Goal: Information Seeking & Learning: Check status

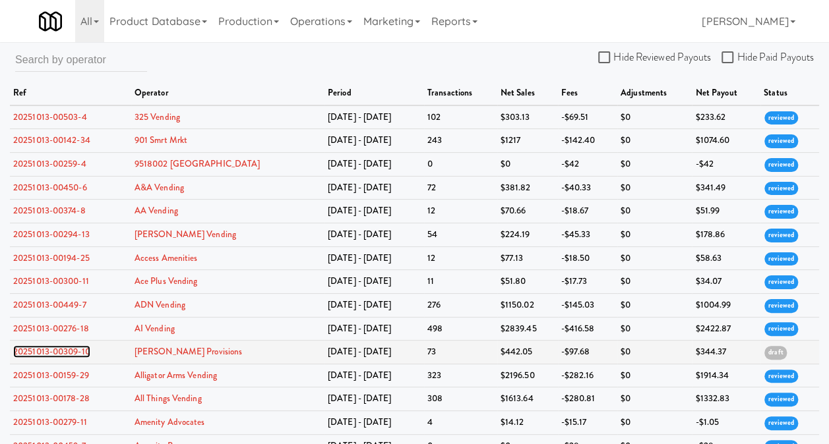
click at [30, 346] on link "20251013-00309-10" at bounding box center [51, 352] width 77 height 13
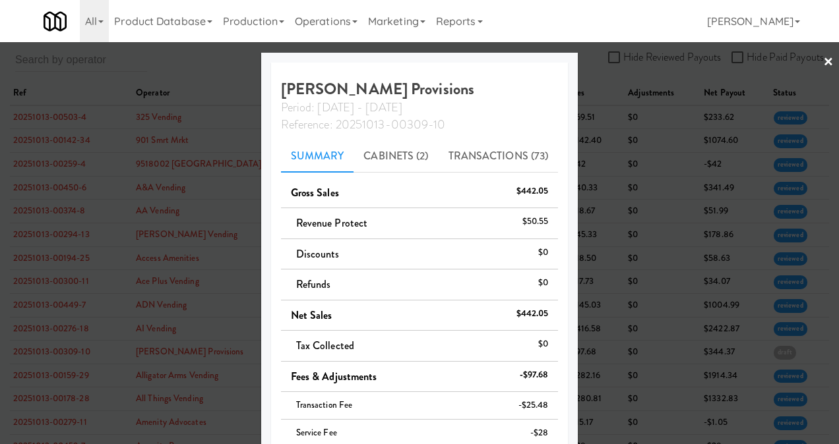
click at [823, 62] on link "×" at bounding box center [828, 62] width 11 height 41
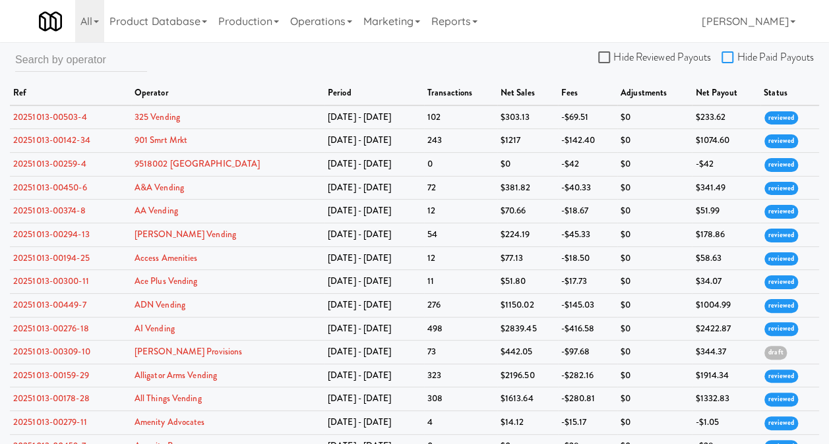
click at [736, 57] on input "Hide Paid Payouts" at bounding box center [728, 58] width 15 height 11
checkbox input "true"
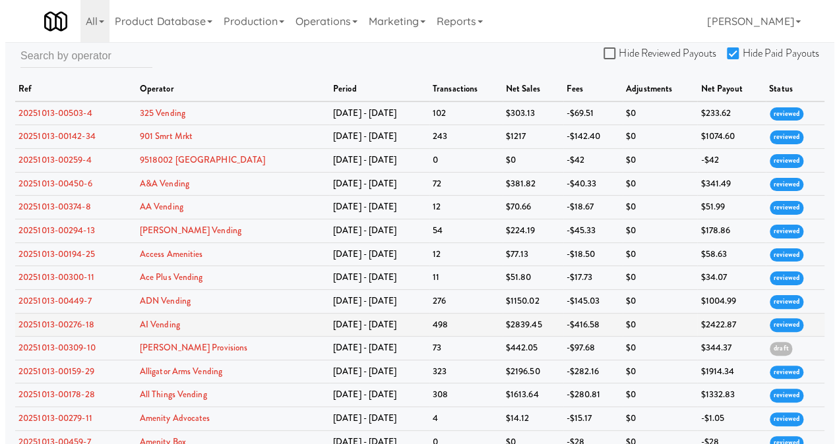
scroll to position [66, 0]
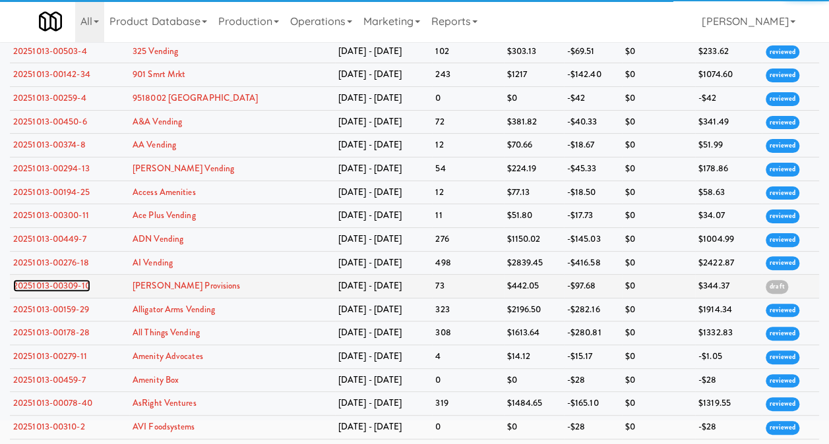
click at [50, 286] on link "20251013-00309-10" at bounding box center [51, 286] width 77 height 13
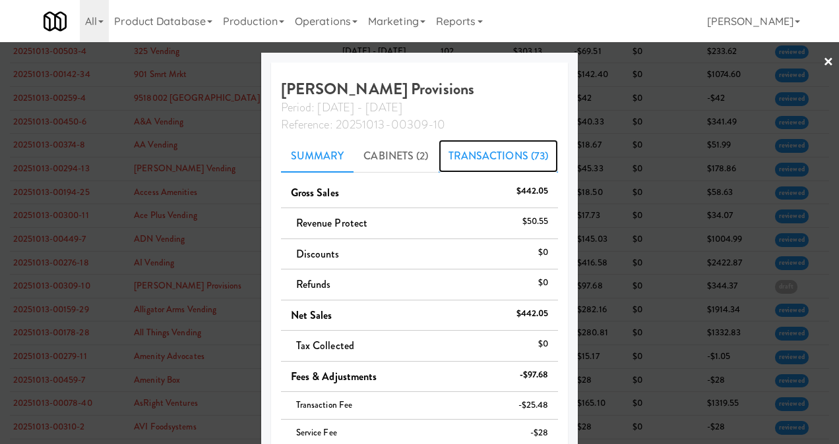
click at [447, 158] on link "Transactions (73)" at bounding box center [499, 156] width 120 height 33
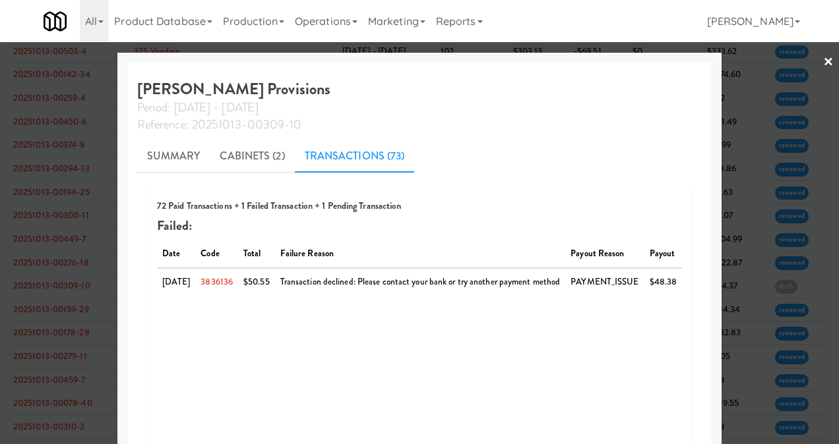
scroll to position [102, 0]
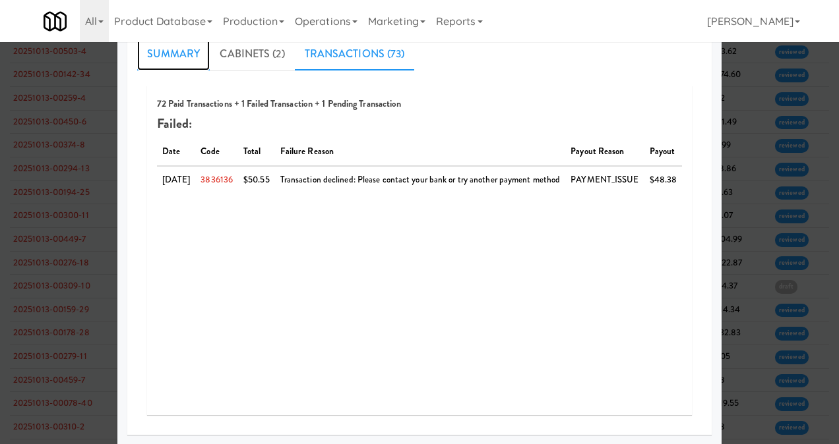
click at [165, 53] on link "Summary" at bounding box center [173, 54] width 73 height 33
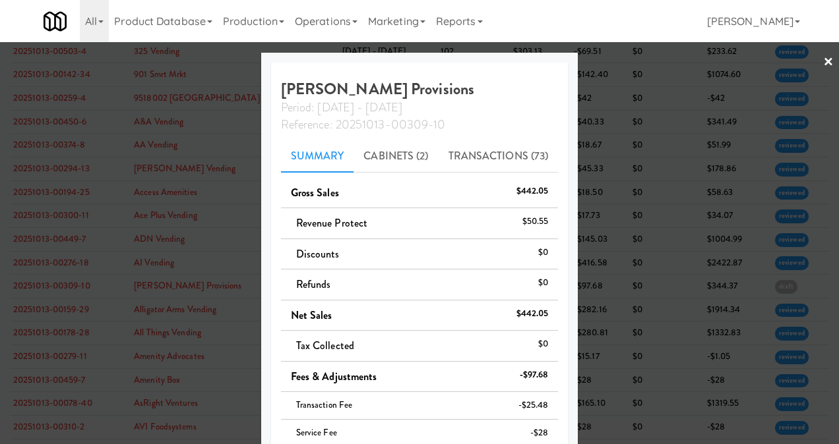
click at [823, 56] on link "×" at bounding box center [828, 62] width 11 height 41
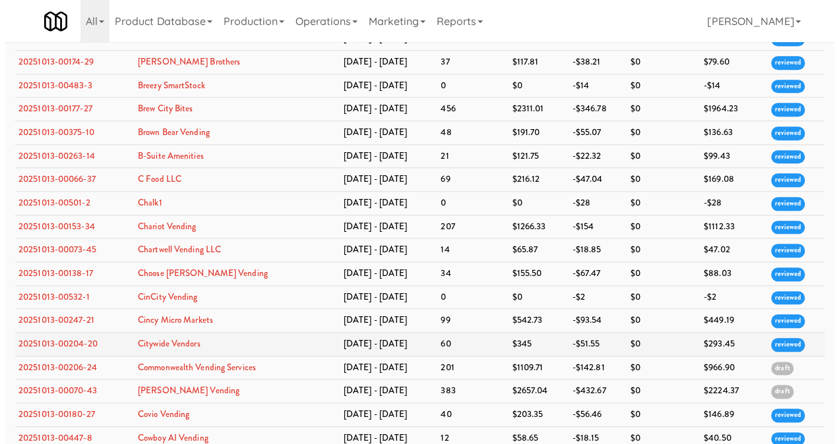
scroll to position [594, 0]
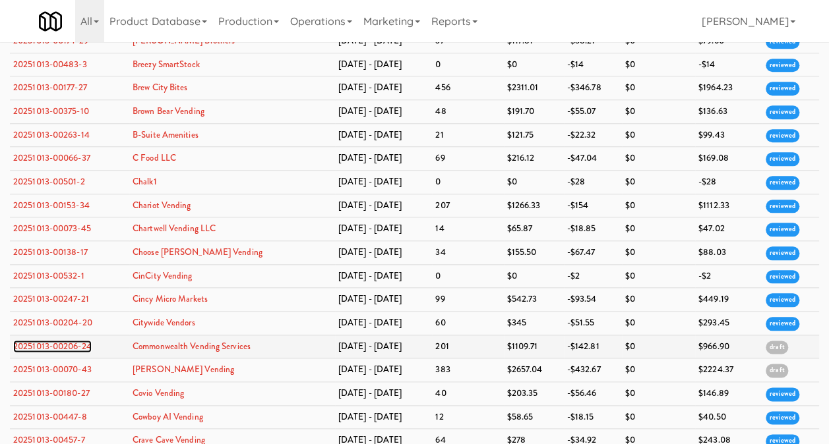
click at [82, 340] on link "20251013-00206-24" at bounding box center [52, 346] width 78 height 13
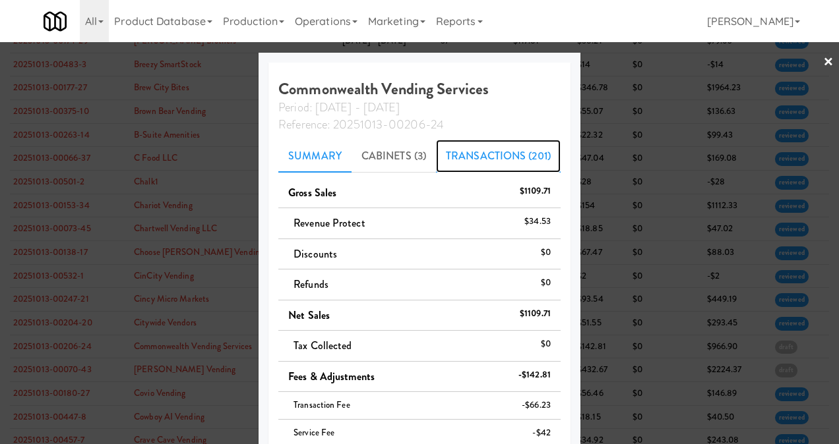
click at [496, 154] on link "Transactions (201)" at bounding box center [498, 156] width 125 height 33
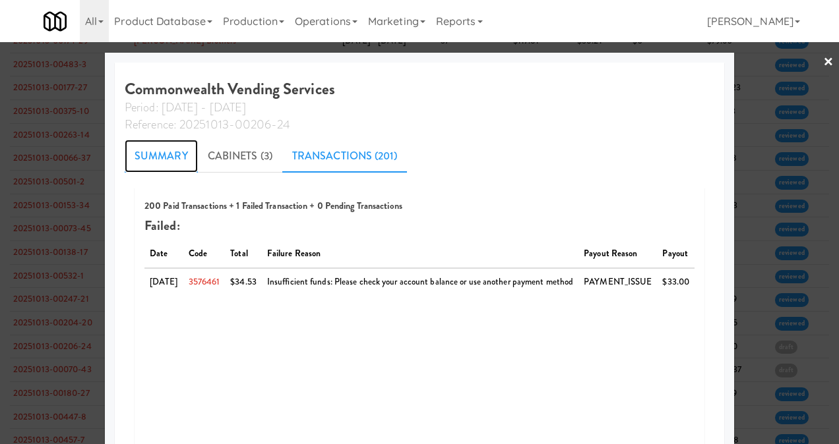
click at [148, 157] on link "Summary" at bounding box center [161, 156] width 73 height 33
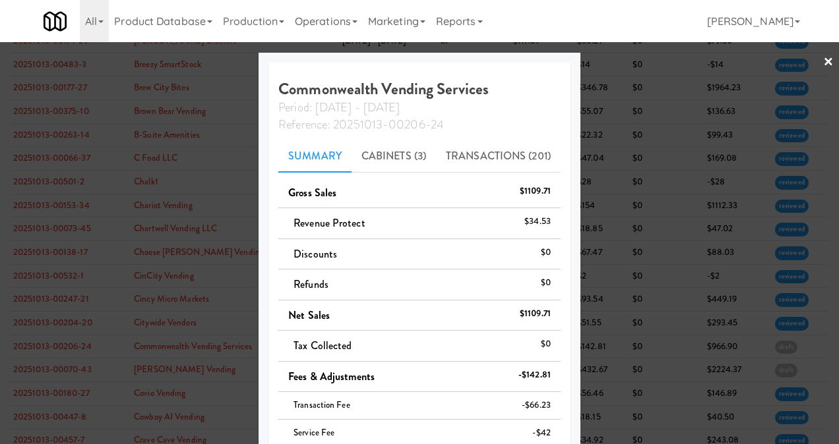
click at [823, 65] on link "×" at bounding box center [828, 62] width 11 height 41
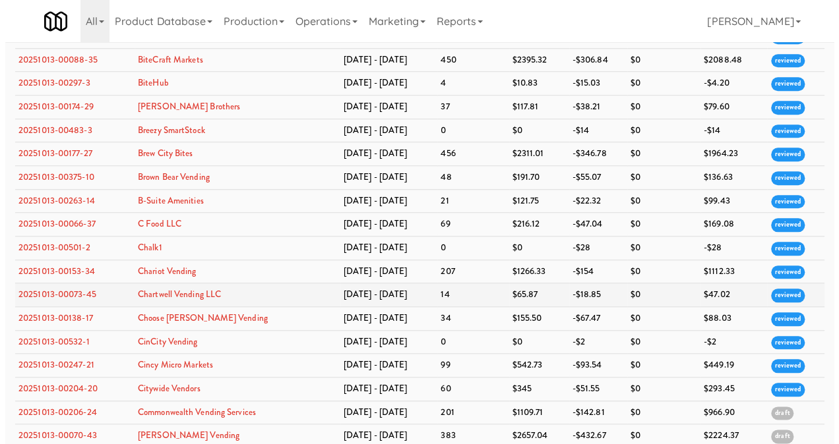
scroll to position [659, 0]
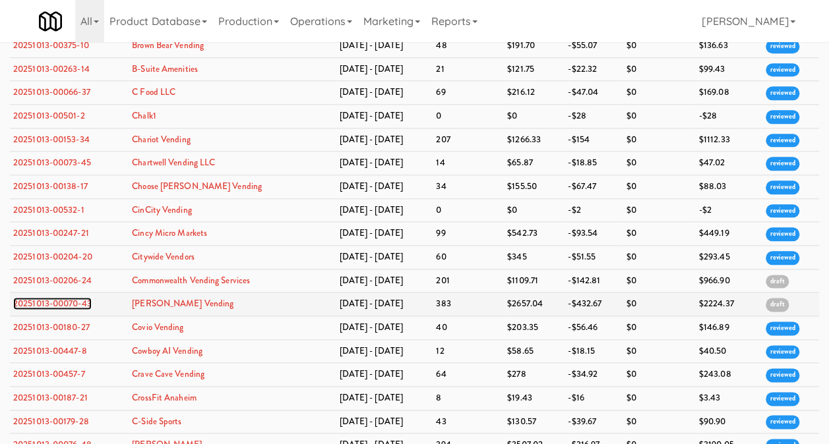
click at [74, 297] on link "20251013-00070-43" at bounding box center [52, 303] width 78 height 13
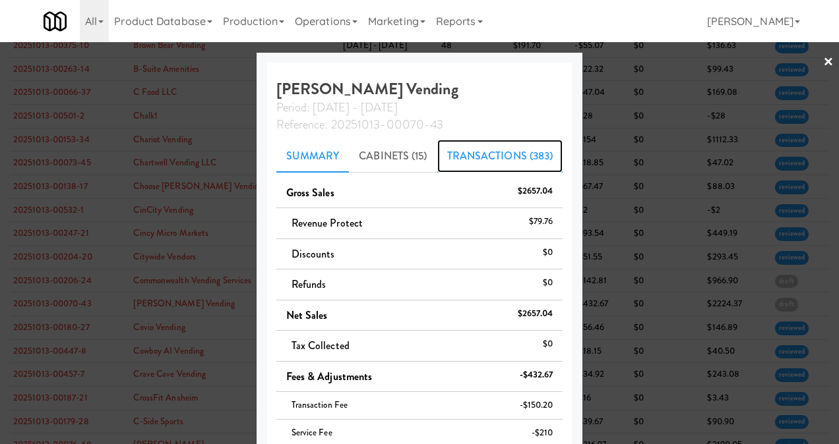
click at [444, 164] on link "Transactions (383)" at bounding box center [500, 156] width 126 height 33
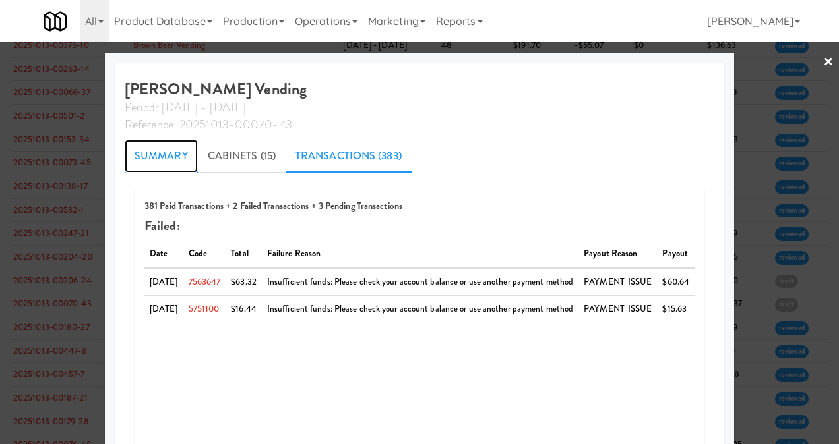
click at [133, 154] on link "Summary" at bounding box center [161, 156] width 73 height 33
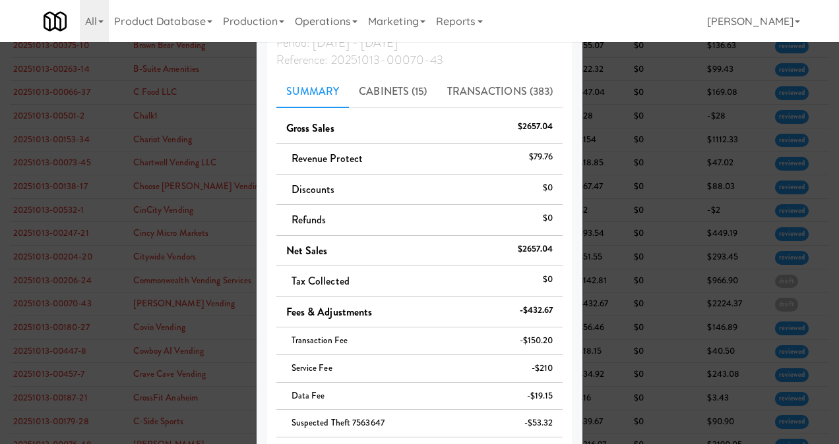
scroll to position [46, 0]
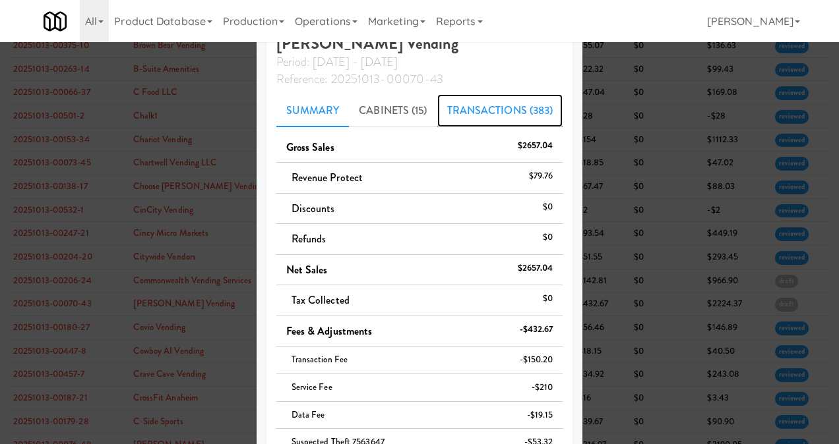
click at [464, 109] on link "Transactions (383)" at bounding box center [500, 110] width 126 height 33
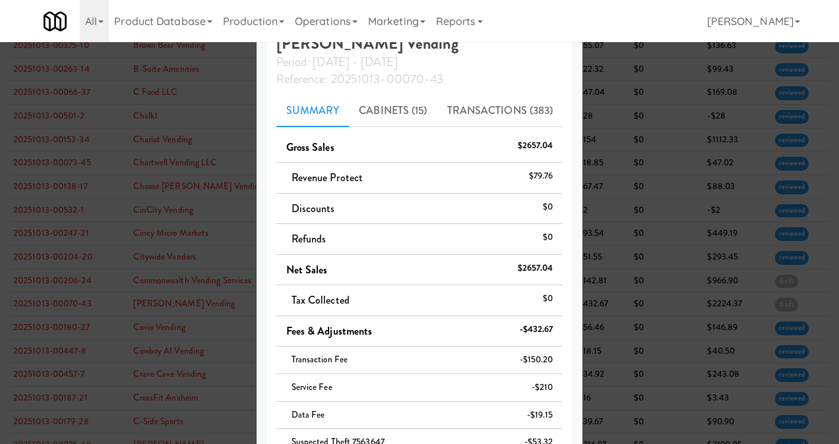
scroll to position [102, 0]
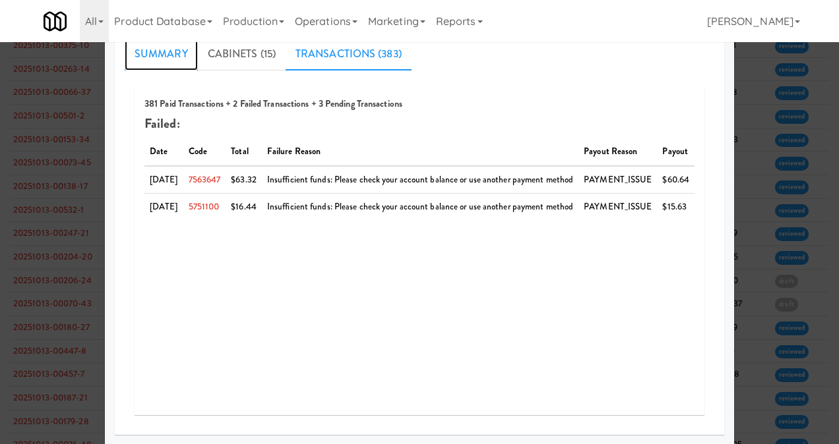
click at [138, 49] on link "Summary" at bounding box center [161, 54] width 73 height 33
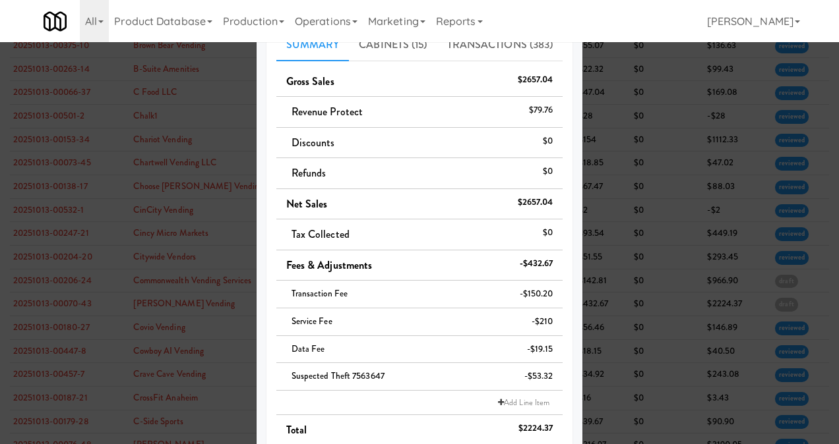
scroll to position [46, 0]
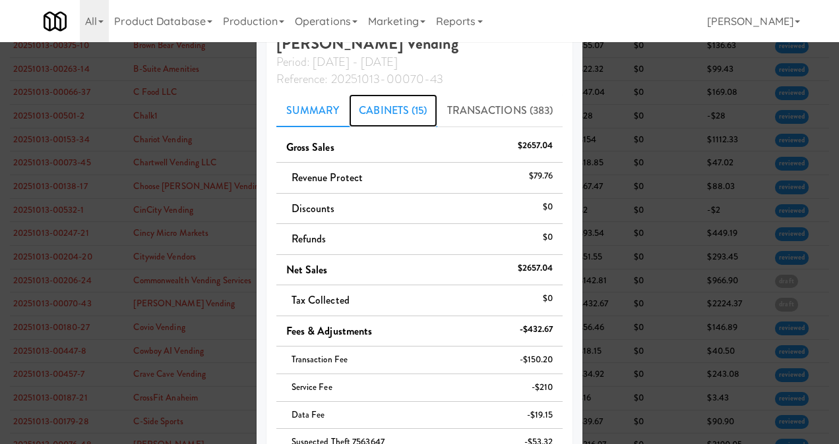
click at [406, 111] on link "Cabinets (15)" at bounding box center [393, 110] width 88 height 33
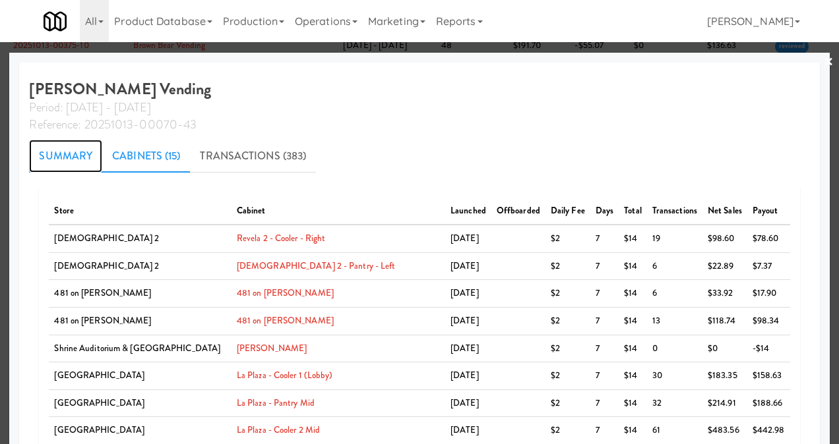
click at [102, 156] on link "Summary" at bounding box center [65, 156] width 73 height 33
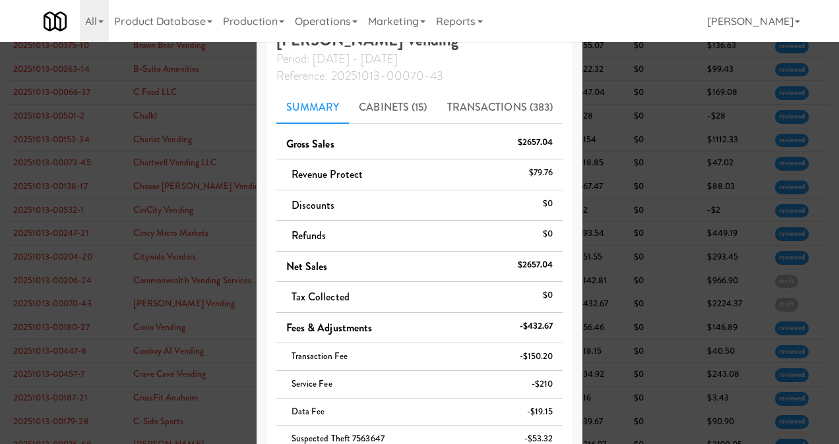
scroll to position [46, 0]
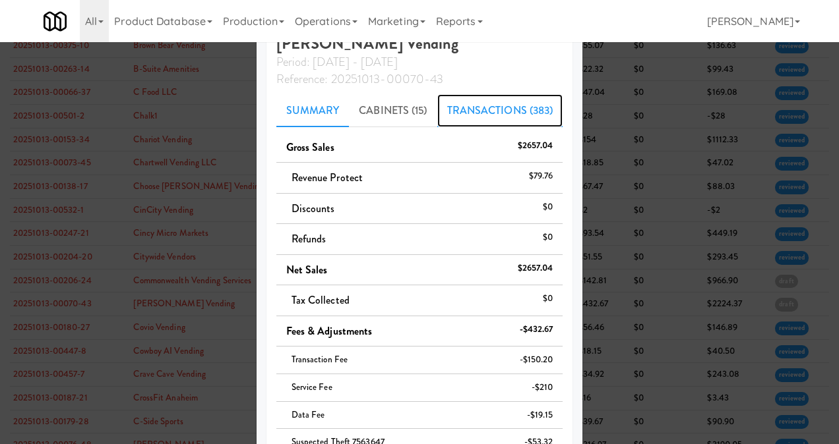
click at [472, 105] on link "Transactions (383)" at bounding box center [500, 110] width 126 height 33
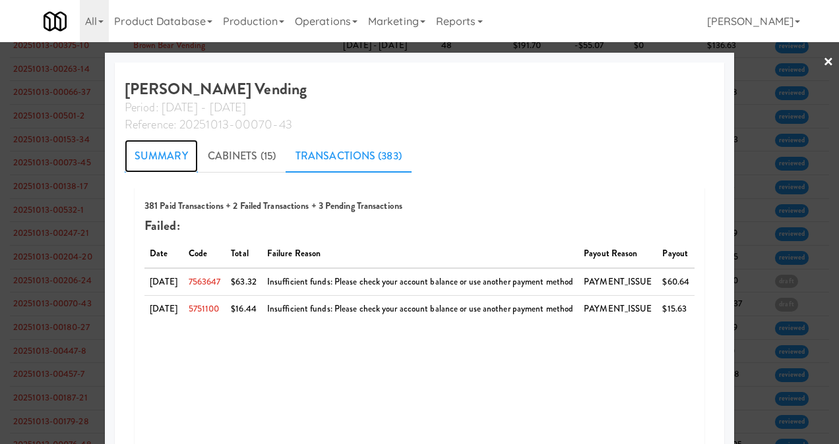
click at [148, 145] on link "Summary" at bounding box center [161, 156] width 73 height 33
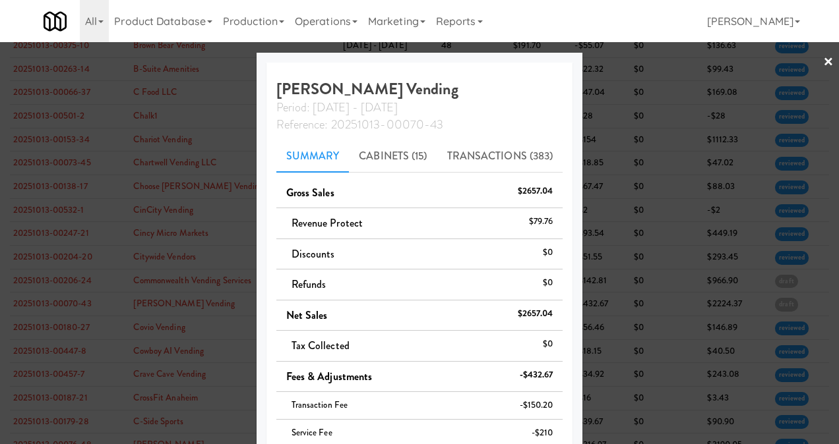
click at [823, 59] on link "×" at bounding box center [828, 62] width 11 height 41
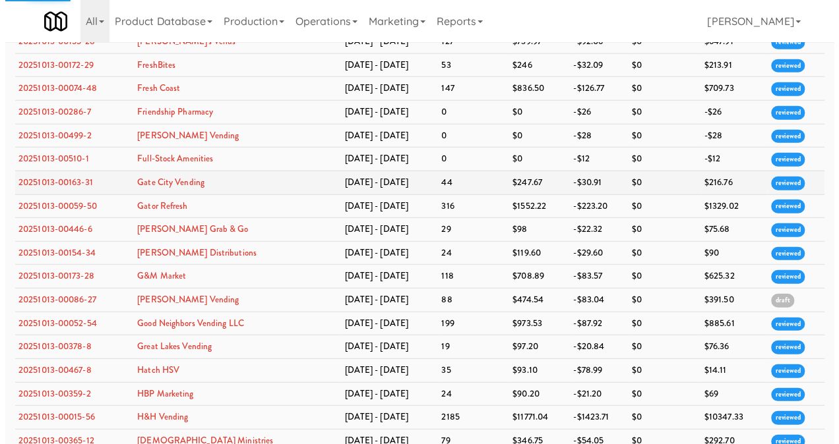
scroll to position [1649, 0]
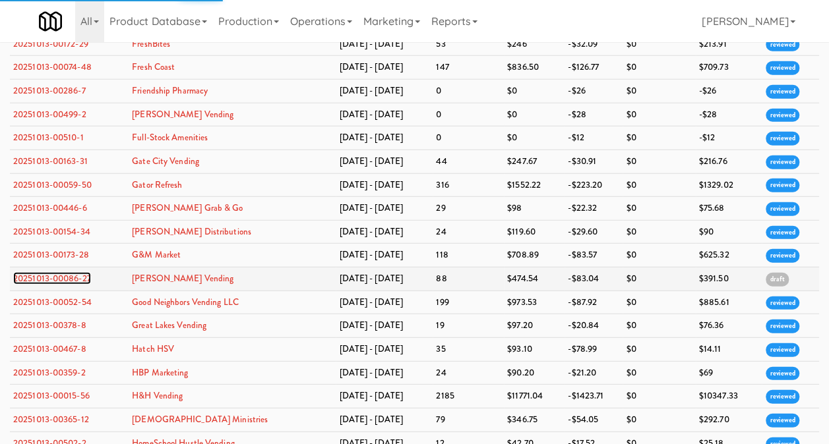
click at [31, 272] on link "20251013-00086-27" at bounding box center [52, 278] width 78 height 13
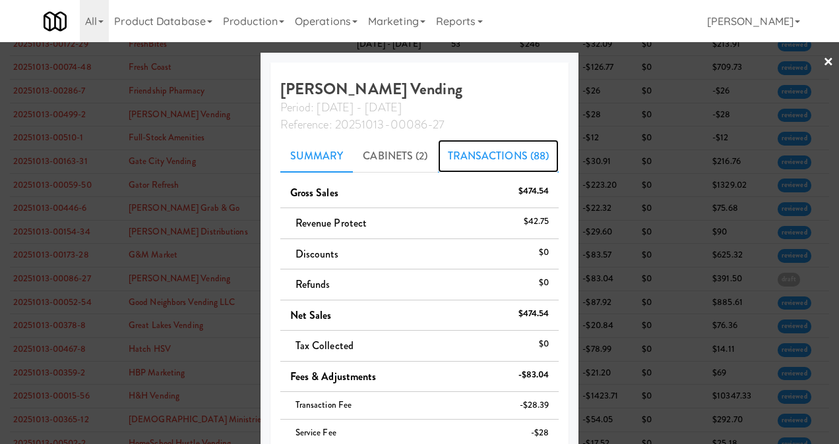
click at [495, 162] on link "Transactions (88)" at bounding box center [498, 156] width 121 height 33
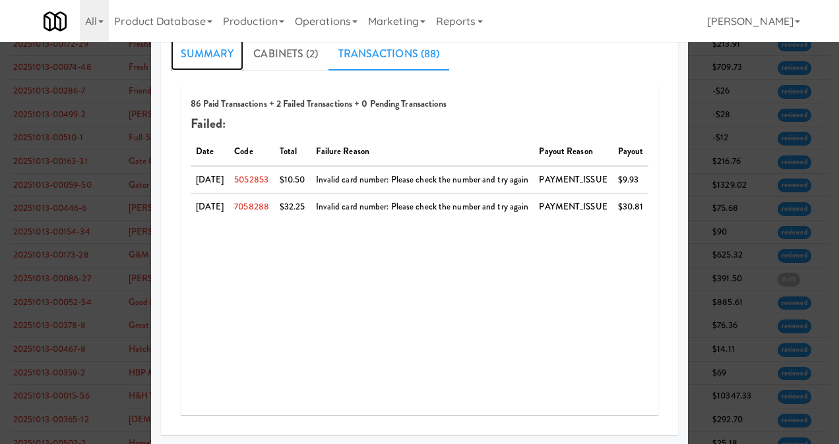
click at [185, 57] on link "Summary" at bounding box center [207, 54] width 73 height 33
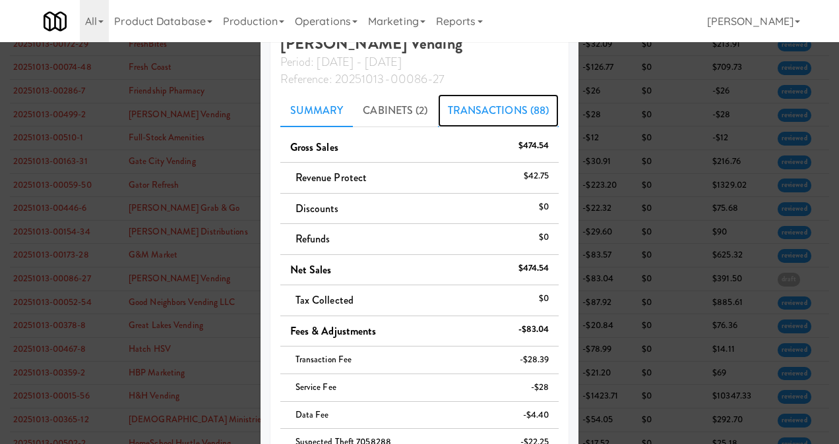
click at [454, 112] on link "Transactions (88)" at bounding box center [498, 110] width 121 height 33
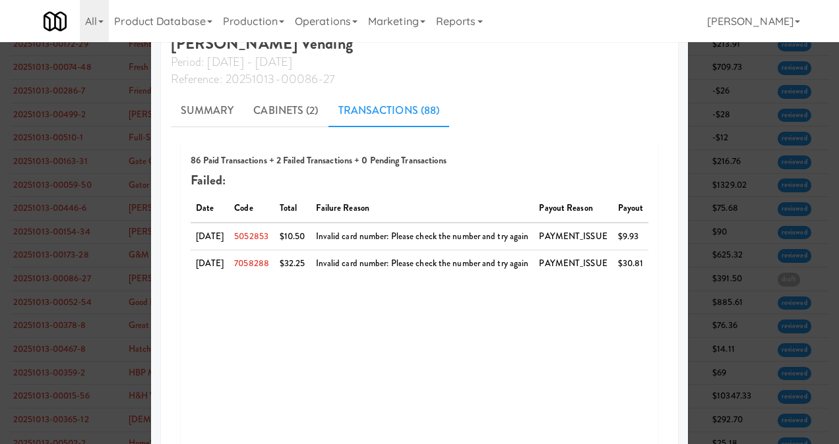
scroll to position [102, 0]
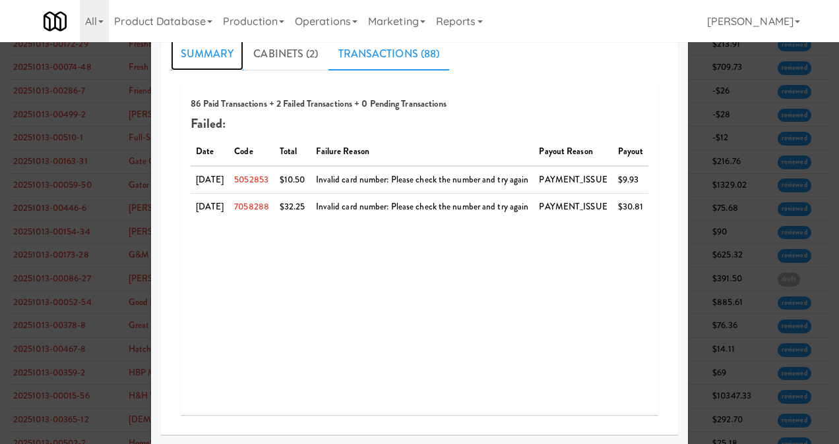
click at [193, 59] on link "Summary" at bounding box center [207, 54] width 73 height 33
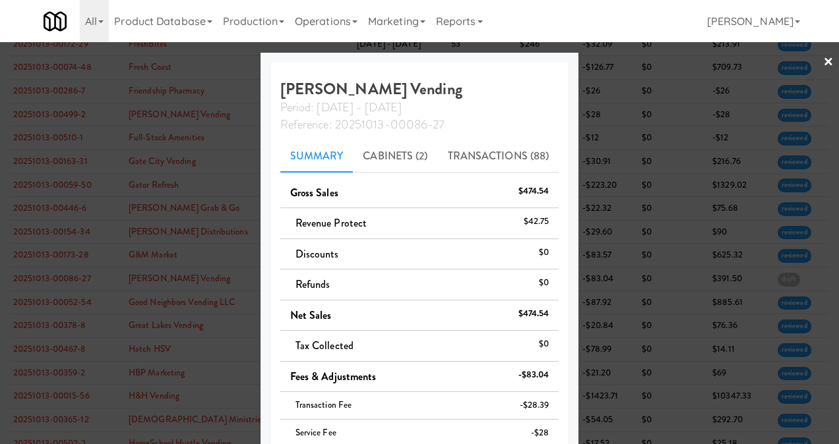
click at [823, 60] on link "×" at bounding box center [828, 62] width 11 height 41
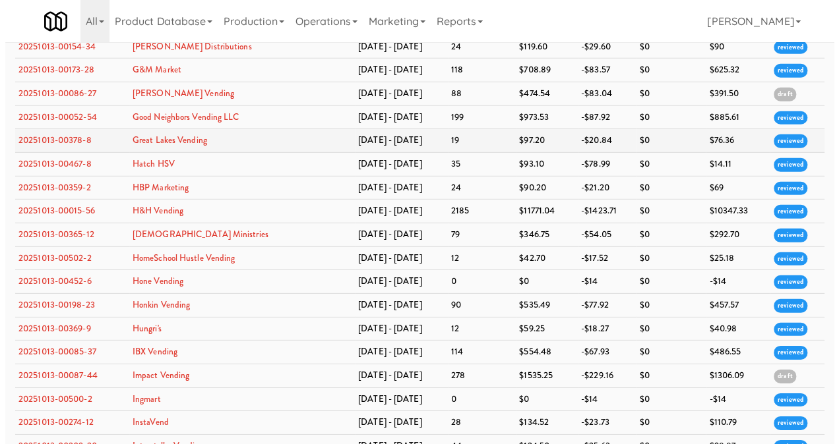
scroll to position [1978, 0]
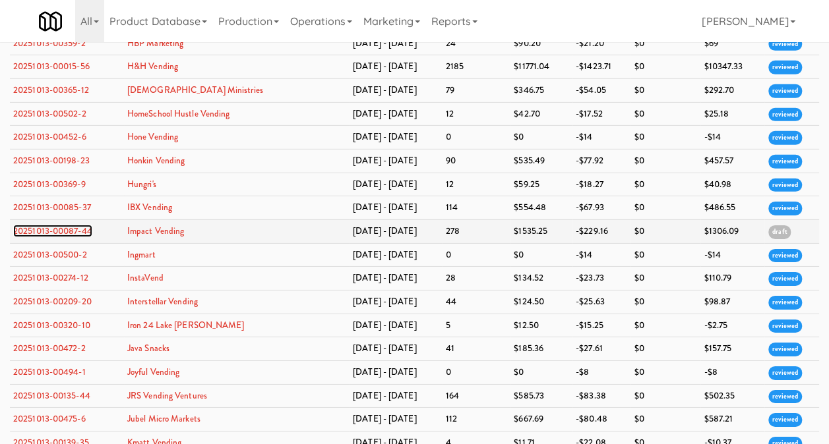
click at [76, 225] on link "20251013-00087-44" at bounding box center [52, 231] width 79 height 13
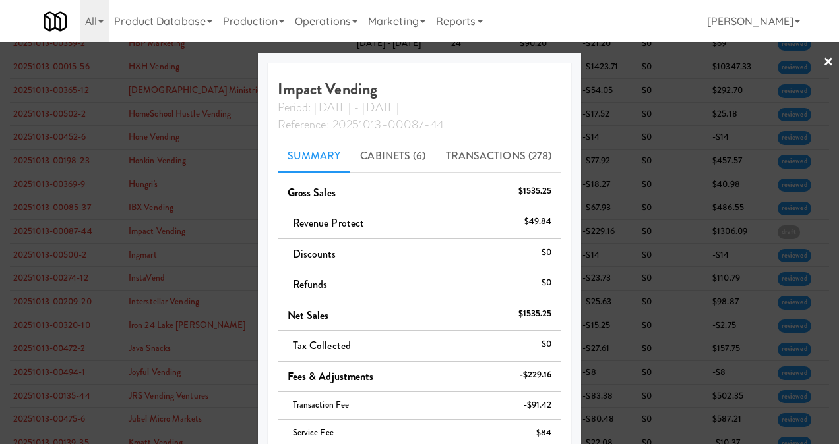
click at [475, 137] on div "Impact Vending Period: [DATE] - [DATE] Reference: 20251013-00087-44 Summary Cab…" at bounding box center [420, 366] width 304 height 607
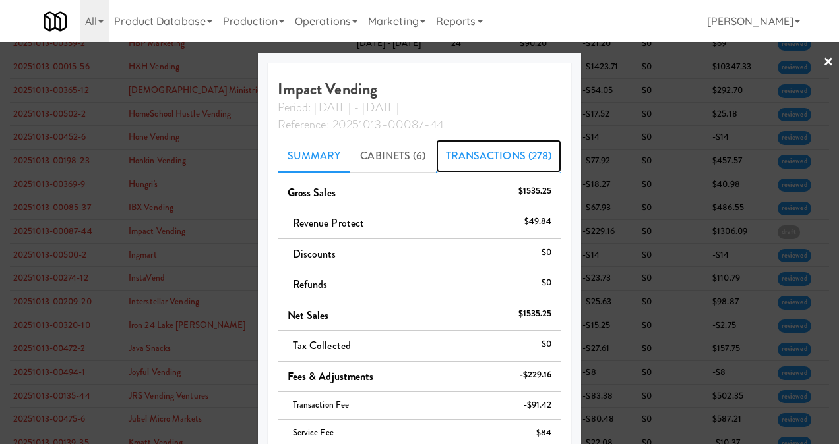
click at [474, 156] on link "Transactions (278)" at bounding box center [499, 156] width 126 height 33
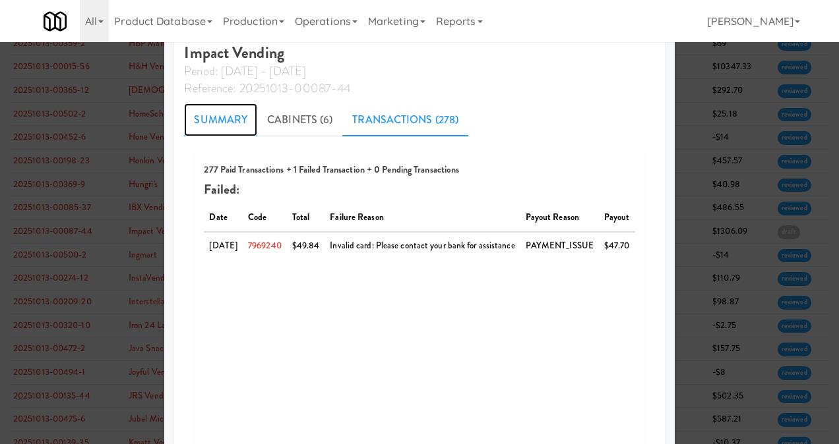
click at [193, 123] on link "Summary" at bounding box center [220, 120] width 73 height 33
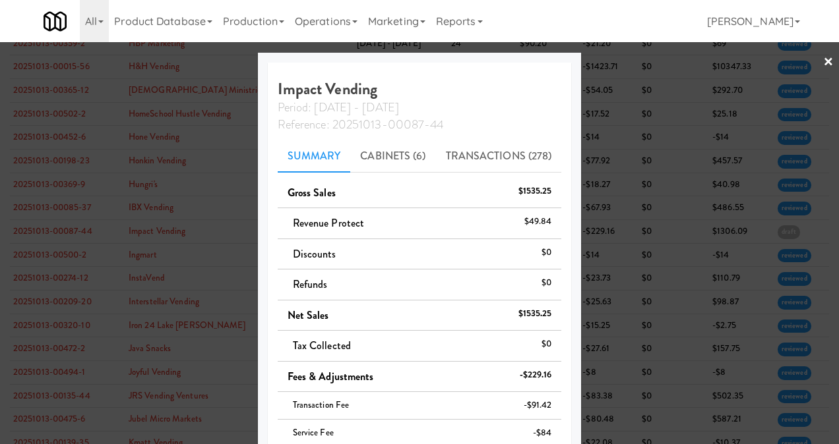
click at [823, 66] on link "×" at bounding box center [828, 62] width 11 height 41
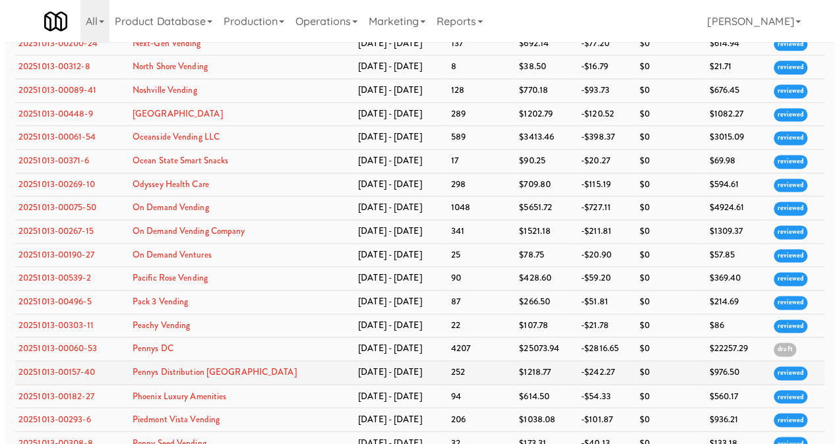
scroll to position [3363, 0]
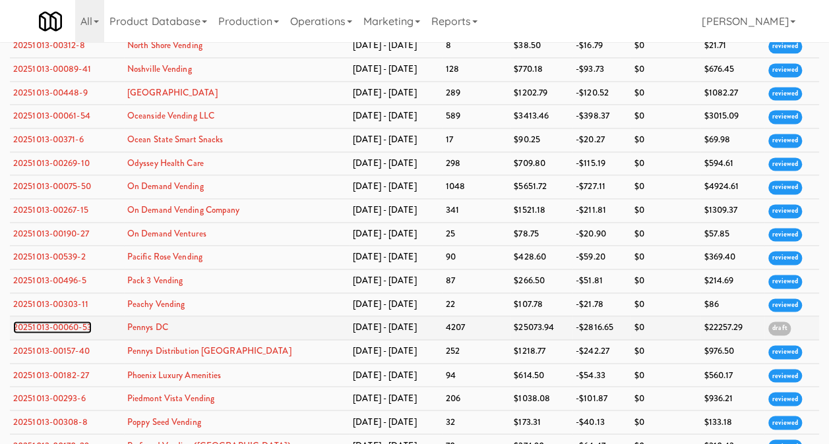
click at [44, 321] on link "20251013-00060-53" at bounding box center [52, 327] width 78 height 13
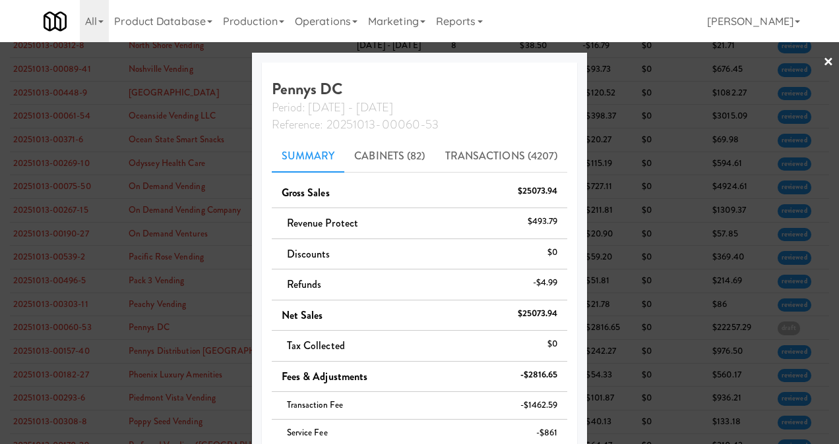
click at [823, 59] on link "×" at bounding box center [828, 62] width 11 height 41
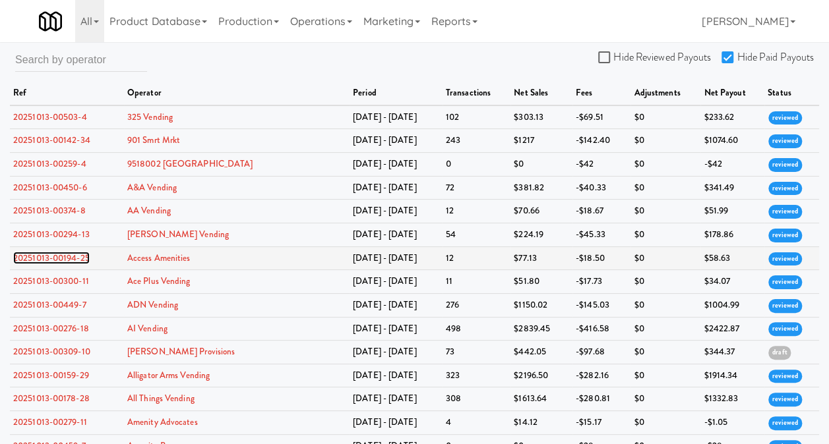
click at [48, 259] on link "20251013-00194-25" at bounding box center [51, 258] width 77 height 13
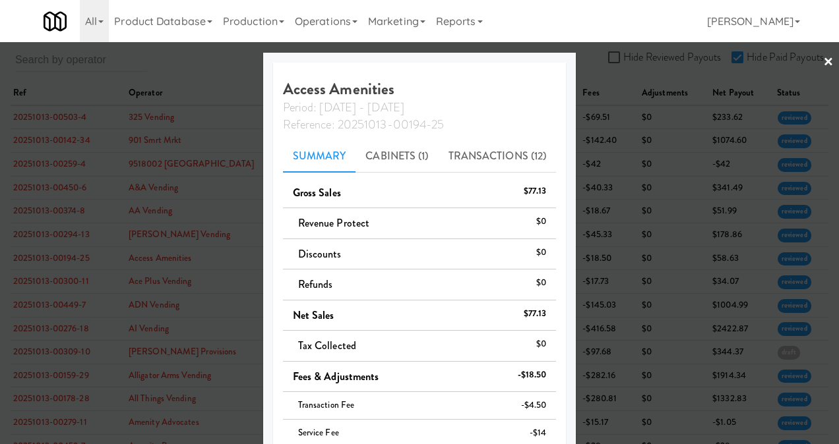
click at [823, 57] on link "×" at bounding box center [828, 62] width 11 height 41
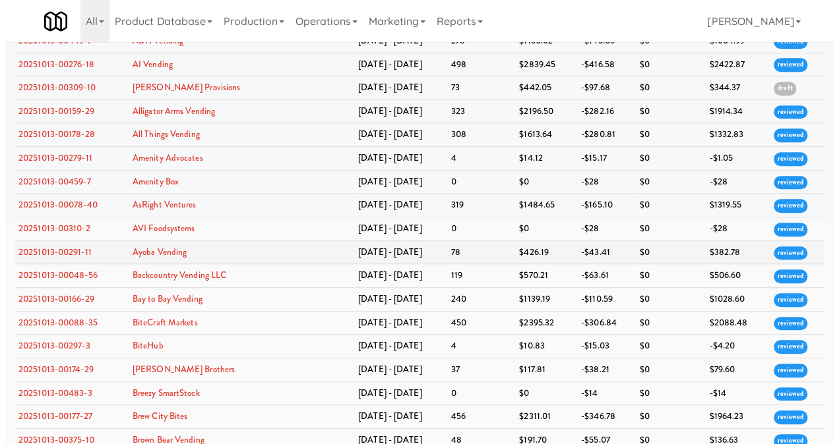
scroll to position [330, 0]
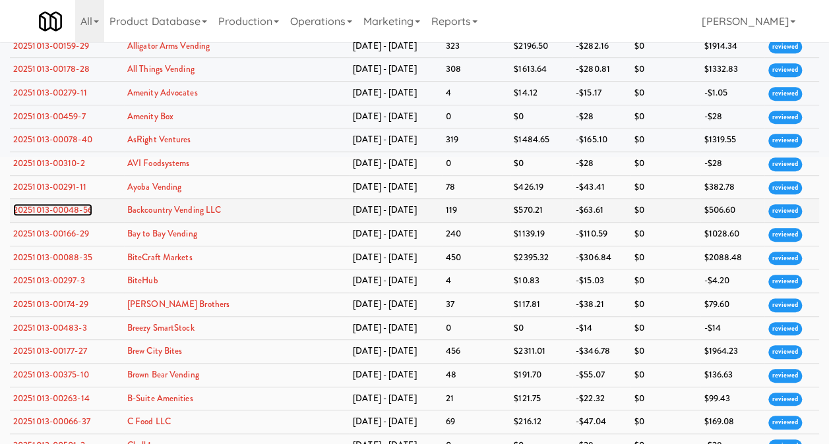
click at [71, 204] on link "20251013-00048-56" at bounding box center [52, 210] width 79 height 13
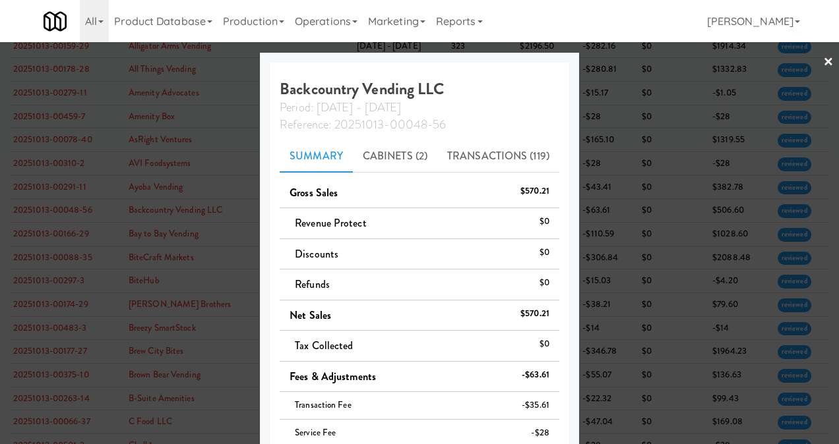
click at [823, 63] on link "×" at bounding box center [828, 62] width 11 height 41
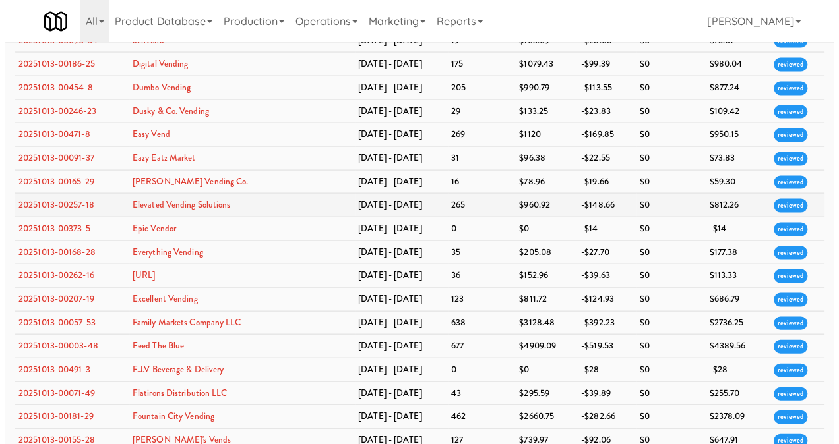
scroll to position [1319, 0]
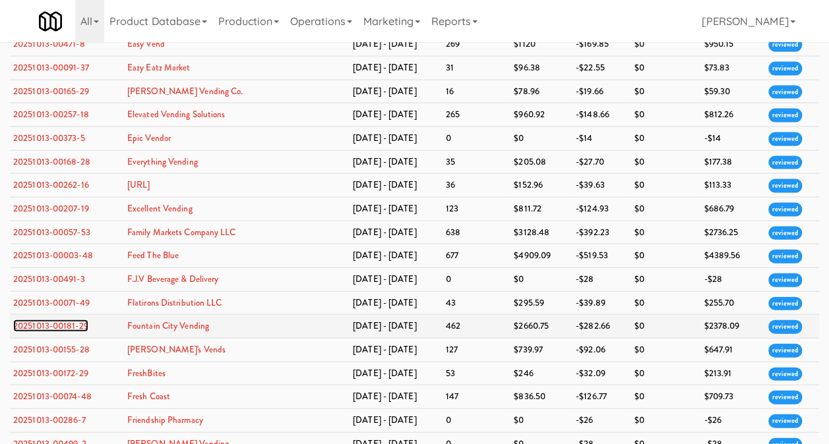
click at [65, 320] on link "20251013-00181-29" at bounding box center [50, 326] width 75 height 13
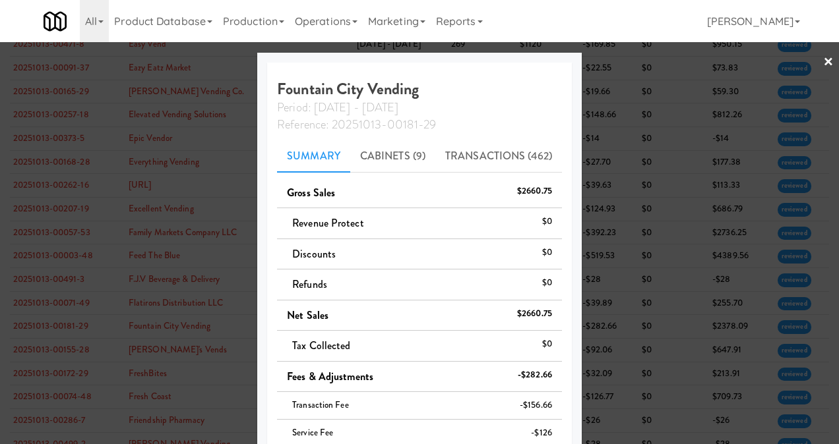
click at [823, 63] on link "×" at bounding box center [828, 62] width 11 height 41
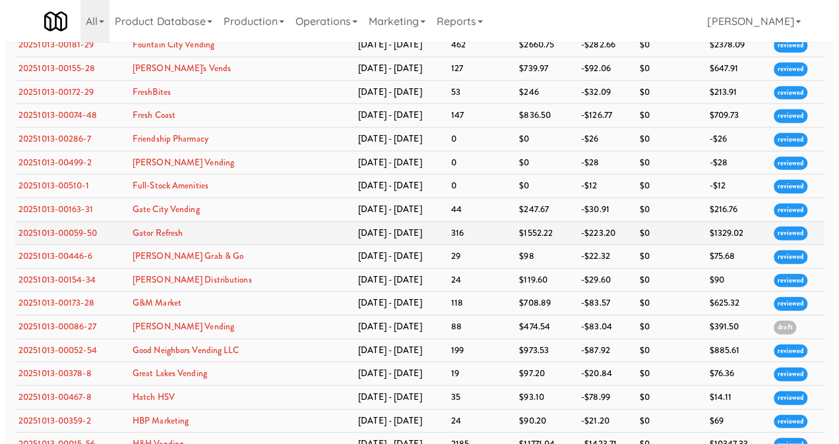
scroll to position [1649, 0]
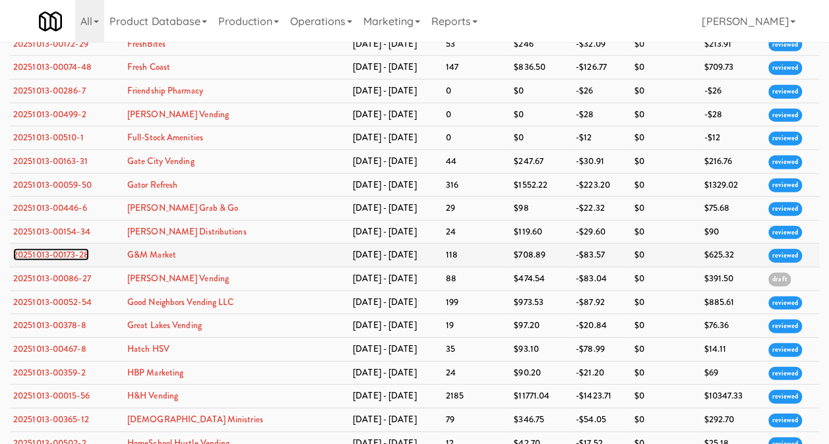
click at [78, 249] on link "20251013-00173-28" at bounding box center [51, 255] width 76 height 13
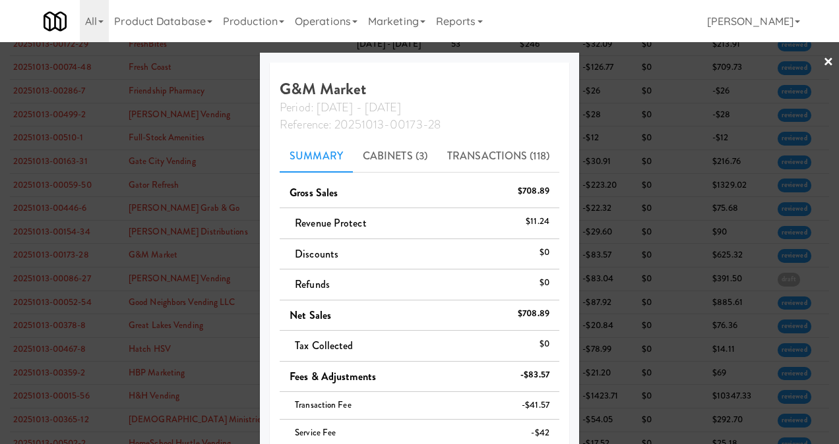
click at [823, 62] on link "×" at bounding box center [828, 62] width 11 height 41
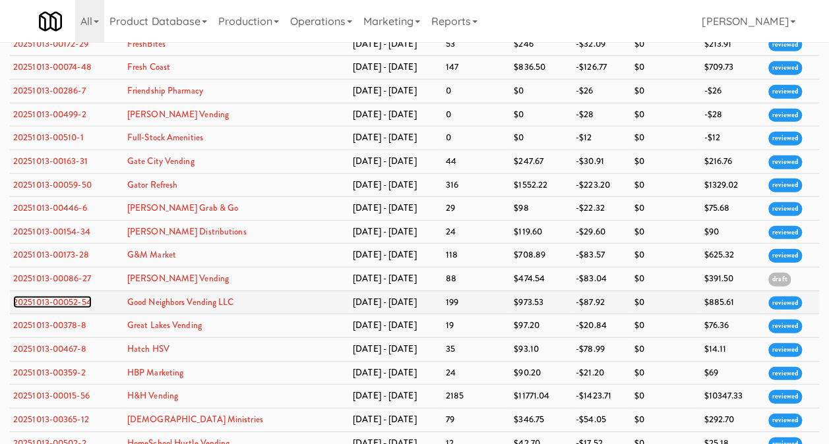
click at [71, 296] on link "20251013-00052-54" at bounding box center [52, 302] width 78 height 13
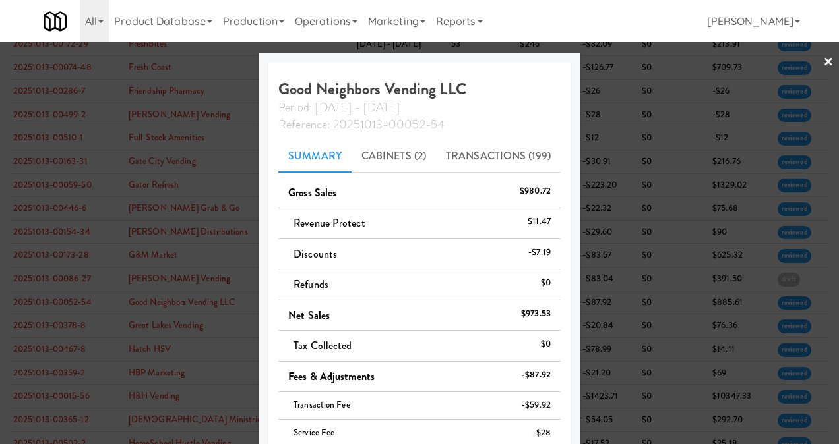
click at [823, 59] on link "×" at bounding box center [828, 62] width 11 height 41
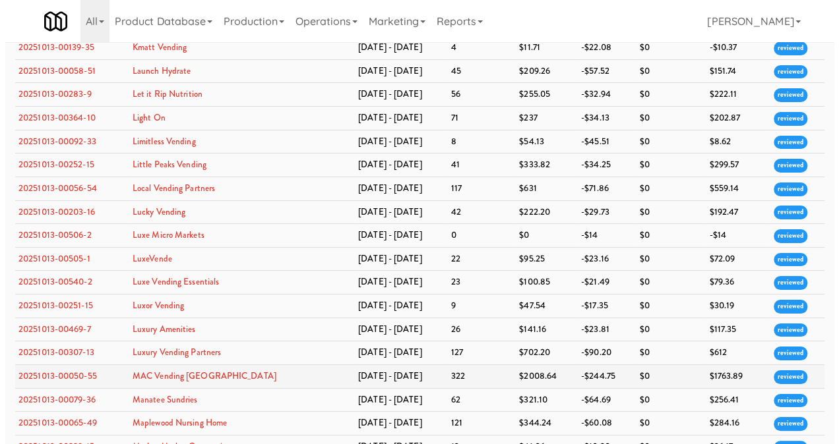
scroll to position [2440, 0]
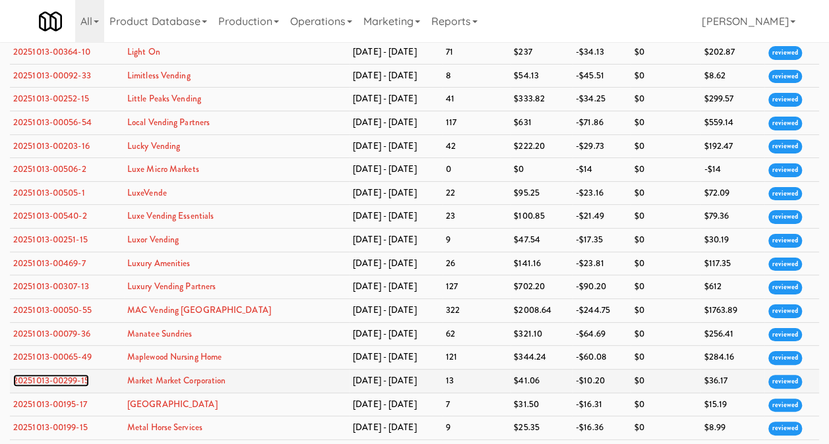
click at [46, 375] on link "20251013-00299-15" at bounding box center [51, 381] width 76 height 13
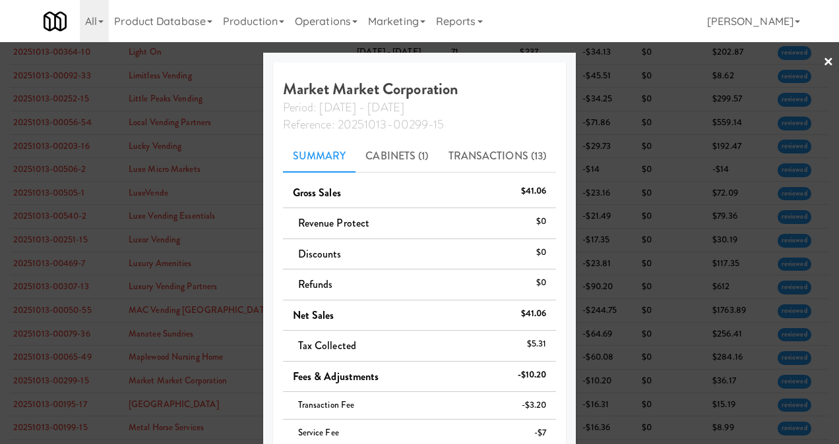
click at [823, 61] on link "×" at bounding box center [828, 62] width 11 height 41
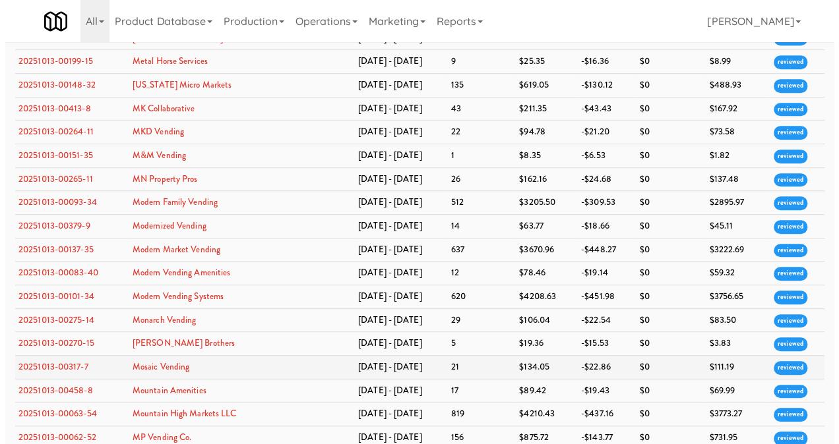
scroll to position [2836, 0]
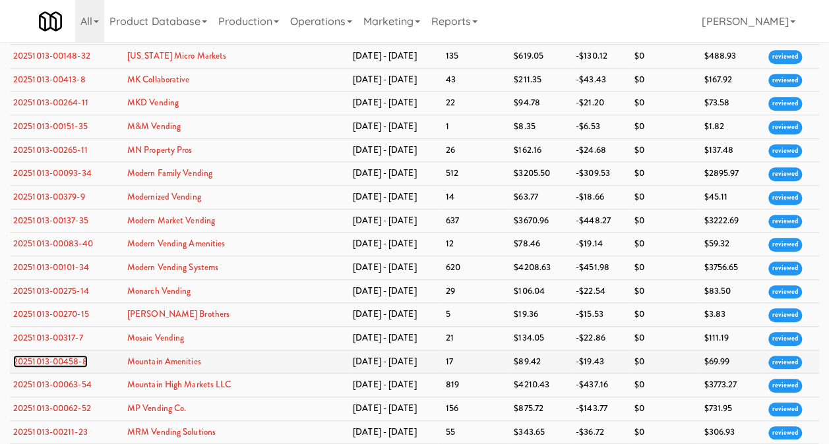
click at [66, 355] on link "20251013-00458-8" at bounding box center [50, 361] width 75 height 13
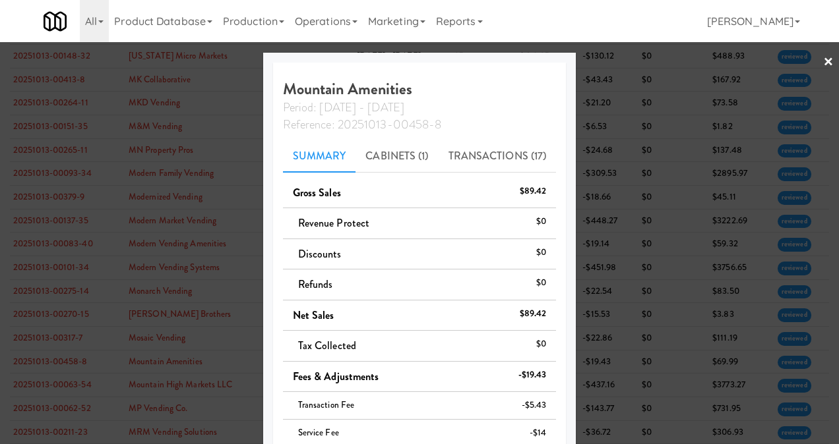
click at [823, 62] on link "×" at bounding box center [828, 62] width 11 height 41
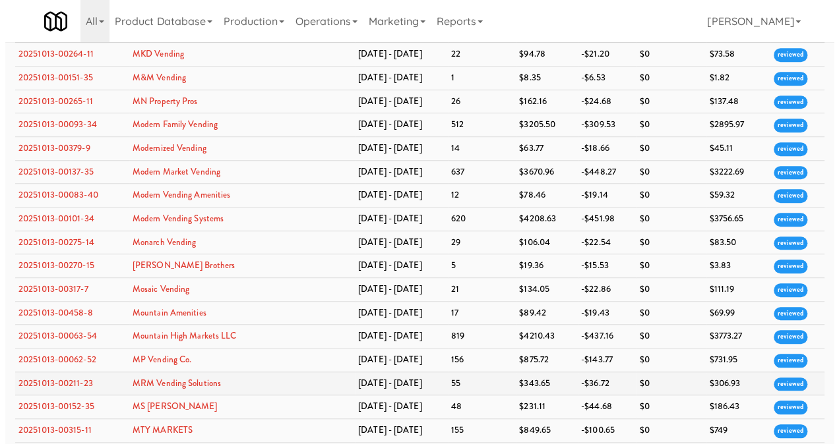
scroll to position [2902, 0]
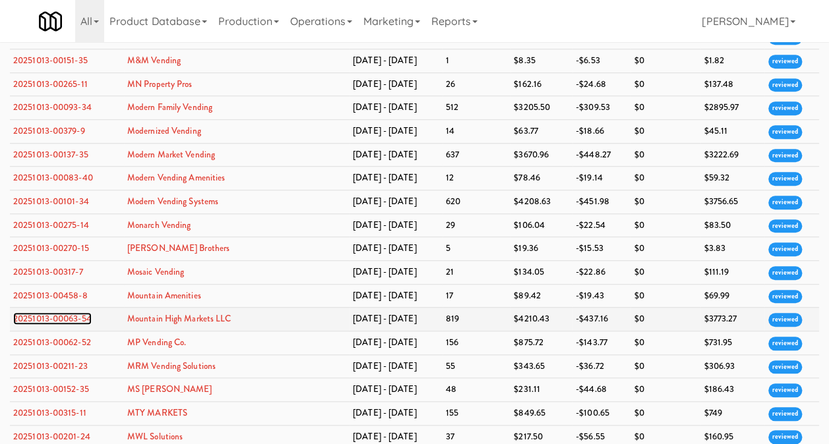
click at [73, 313] on link "20251013-00063-54" at bounding box center [52, 319] width 78 height 13
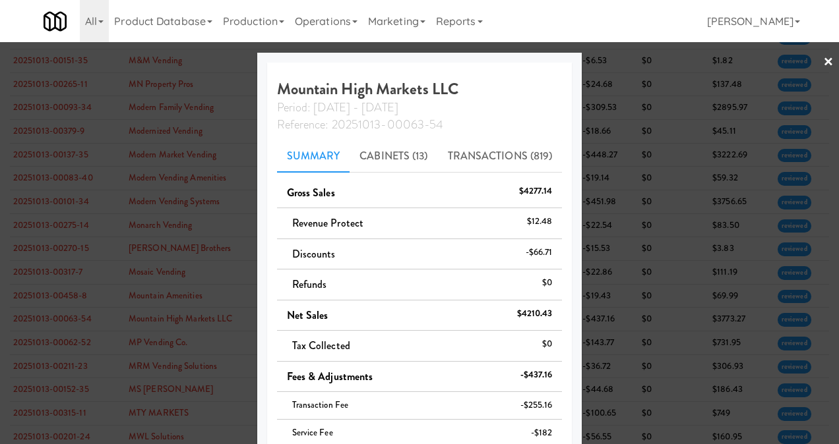
click at [823, 58] on link "×" at bounding box center [828, 62] width 11 height 41
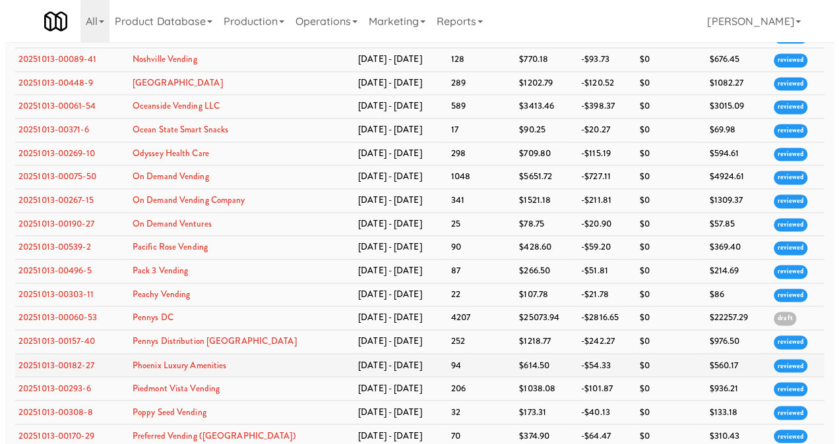
scroll to position [3429, 0]
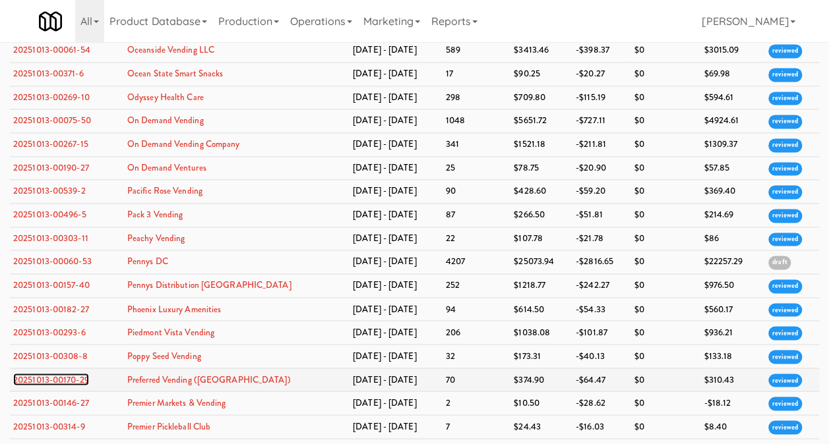
click at [71, 373] on link "20251013-00170-29" at bounding box center [51, 379] width 76 height 13
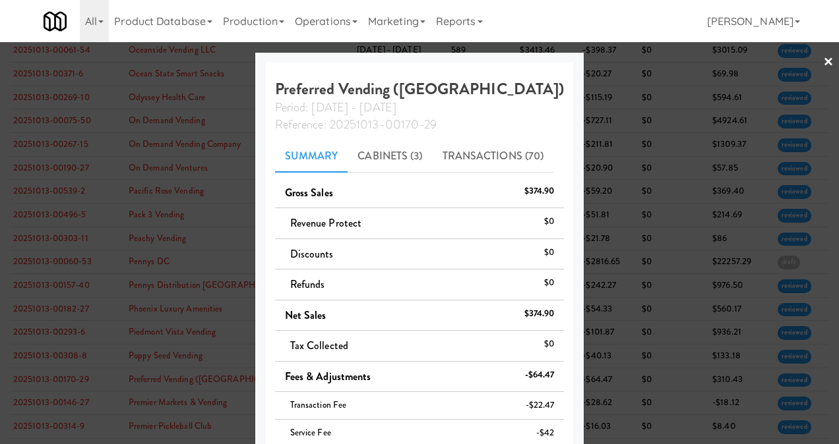
click at [823, 61] on link "×" at bounding box center [828, 62] width 11 height 41
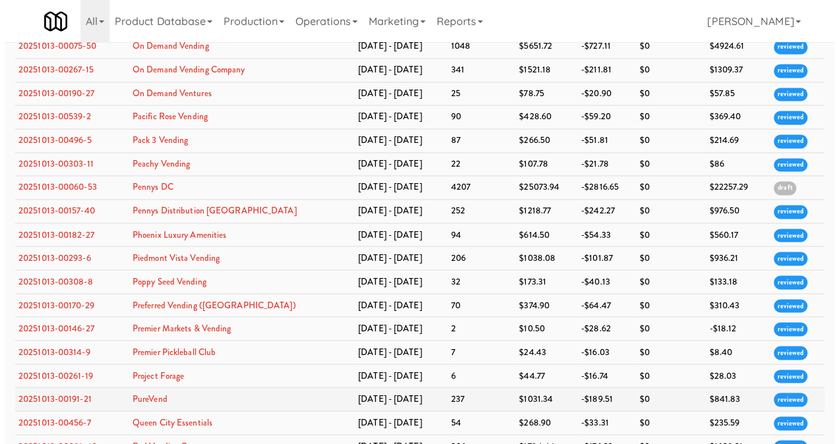
scroll to position [3627, 0]
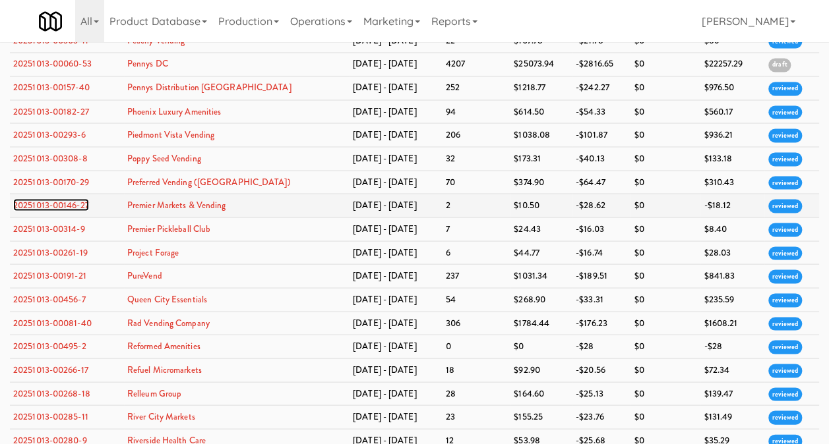
click at [57, 199] on link "20251013-00146-27" at bounding box center [51, 205] width 76 height 13
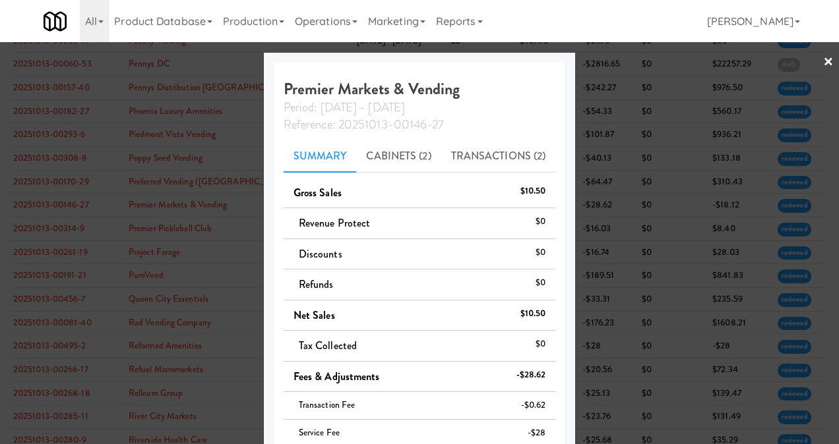
click at [823, 58] on link "×" at bounding box center [828, 62] width 11 height 41
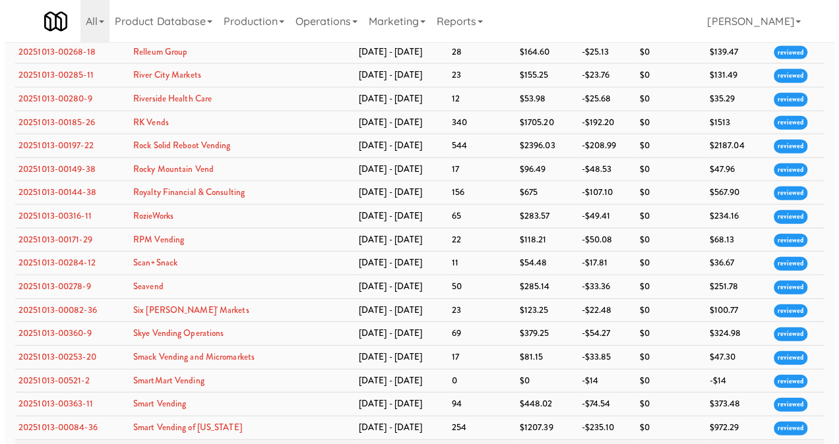
scroll to position [3957, 0]
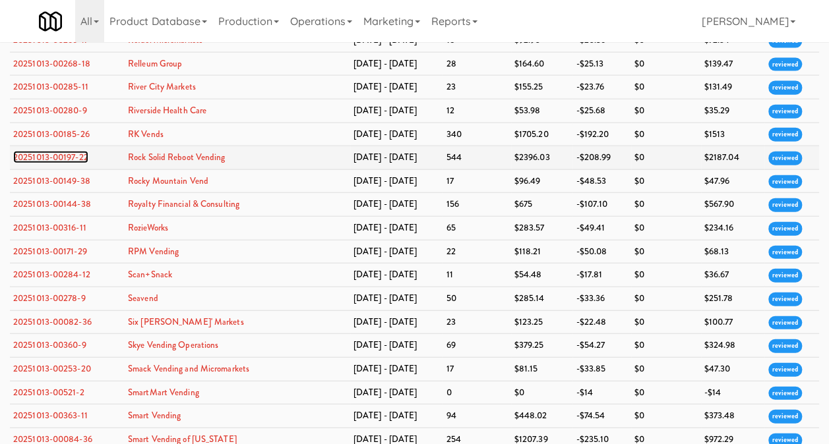
click at [65, 151] on link "20251013-00197-22" at bounding box center [50, 157] width 75 height 13
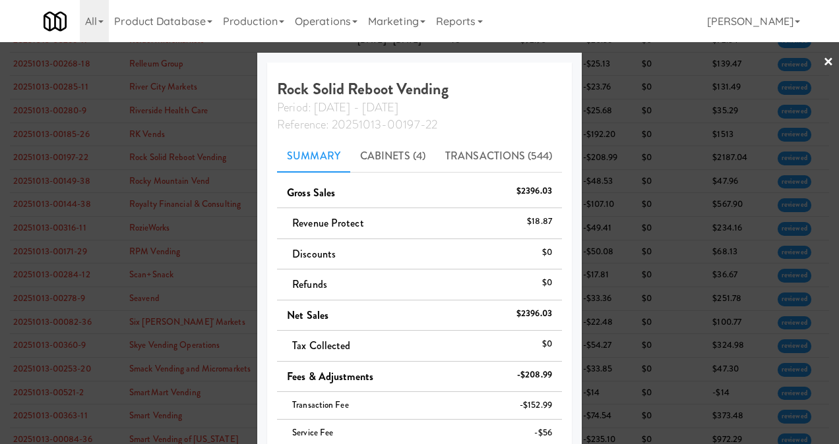
click at [823, 61] on link "×" at bounding box center [828, 62] width 11 height 41
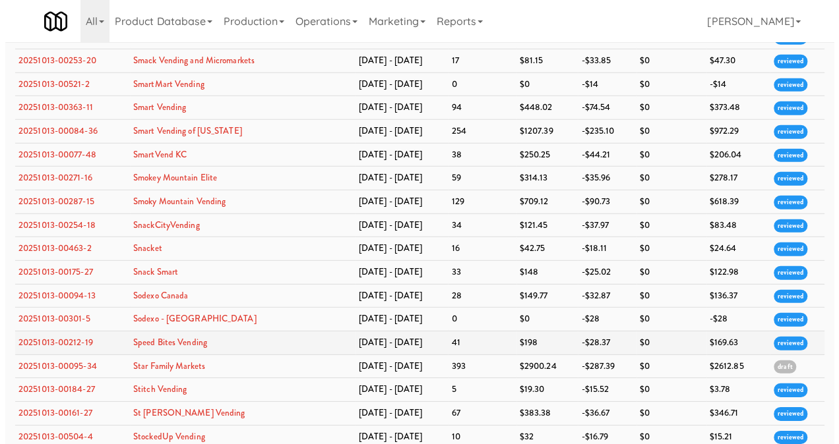
scroll to position [4287, 0]
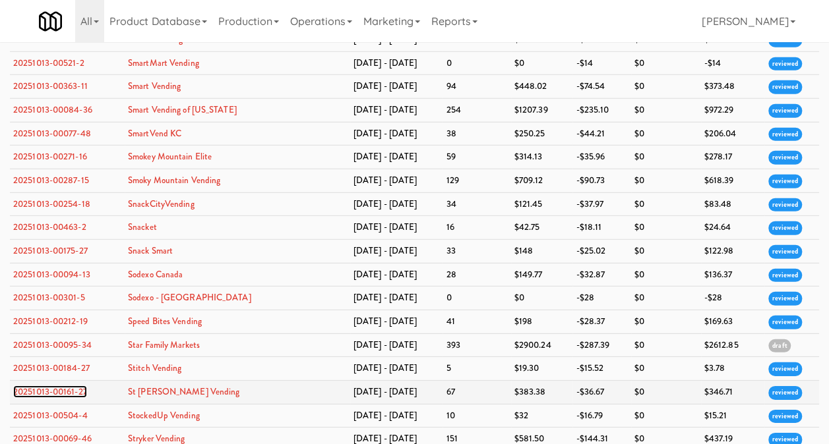
click at [55, 386] on link "20251013-00161-27" at bounding box center [50, 392] width 74 height 13
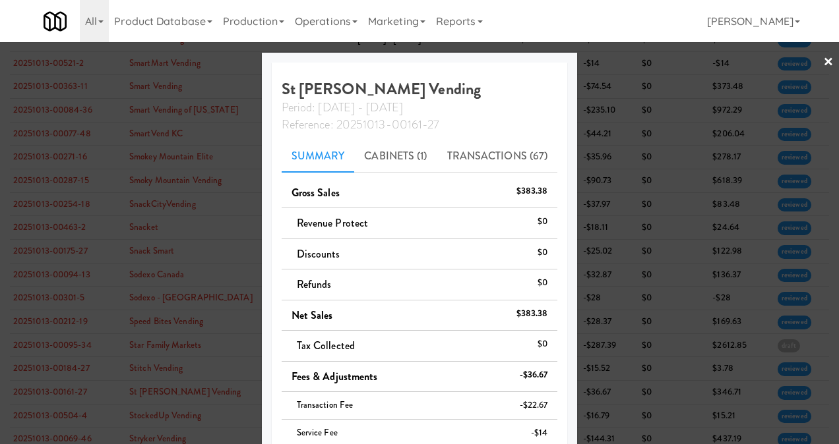
click at [823, 61] on link "×" at bounding box center [828, 62] width 11 height 41
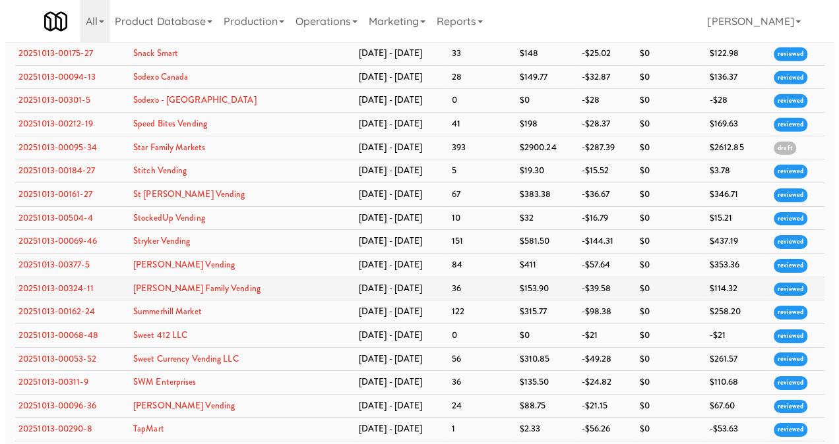
scroll to position [4419, 0]
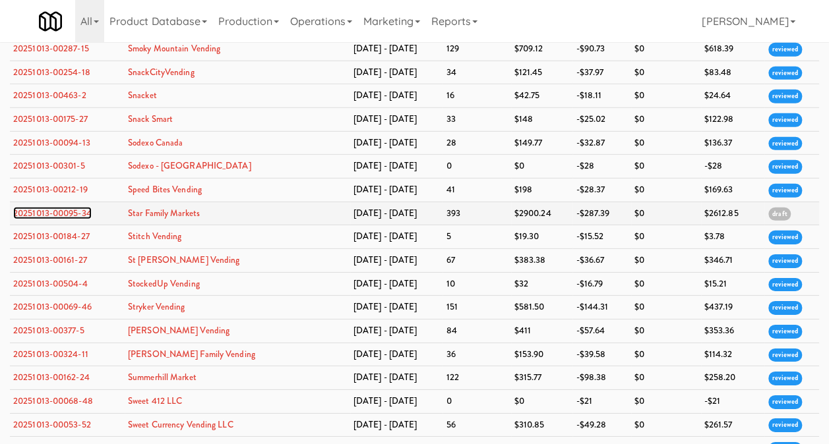
click at [69, 207] on link "20251013-00095-34" at bounding box center [52, 213] width 78 height 13
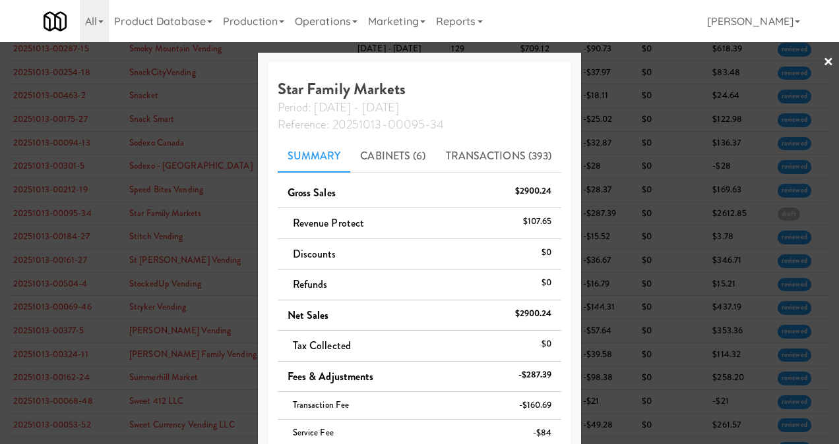
click at [823, 58] on link "×" at bounding box center [828, 62] width 11 height 41
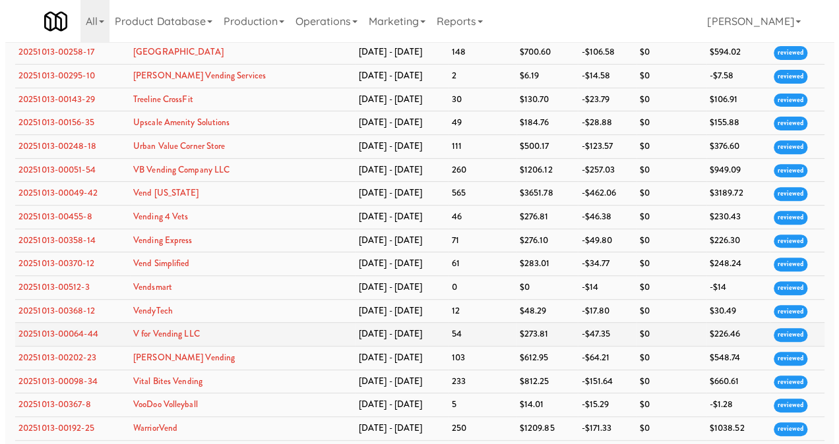
scroll to position [5078, 0]
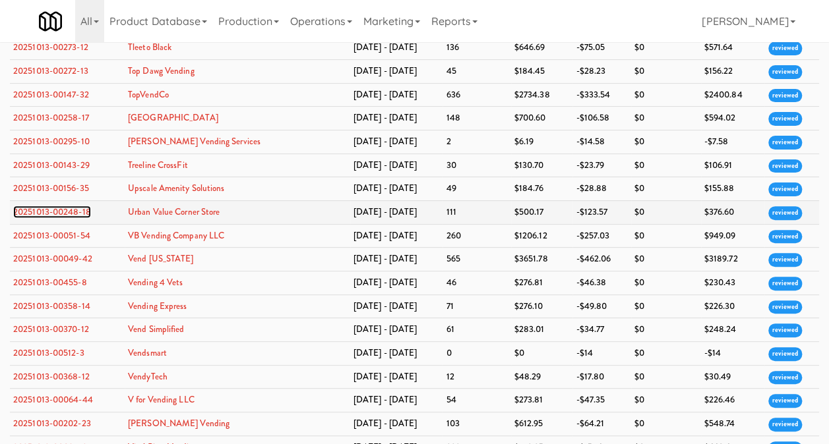
click at [69, 206] on link "20251013-00248-18" at bounding box center [52, 212] width 78 height 13
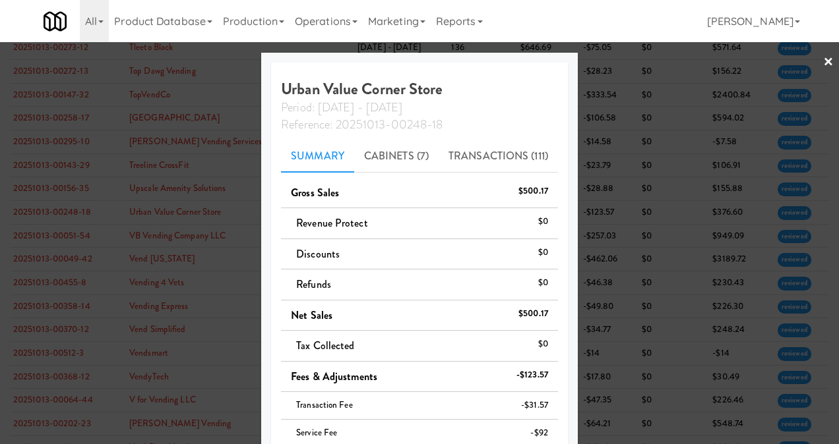
click at [823, 62] on link "×" at bounding box center [828, 62] width 11 height 41
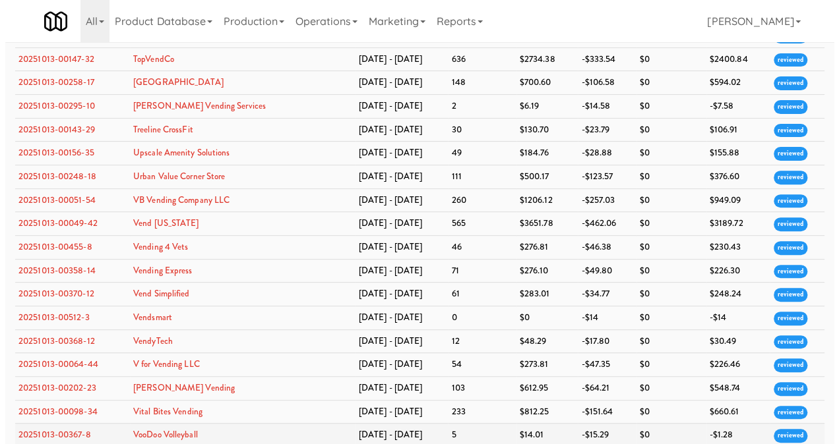
scroll to position [5144, 0]
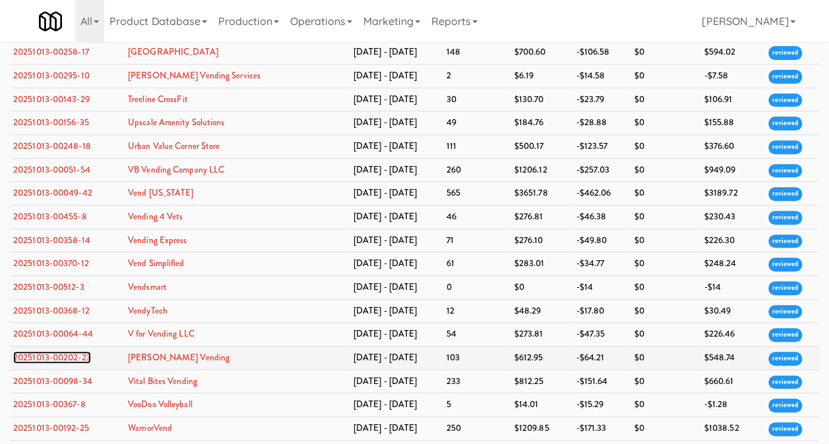
click at [84, 352] on link "20251013-00202-23" at bounding box center [52, 358] width 78 height 13
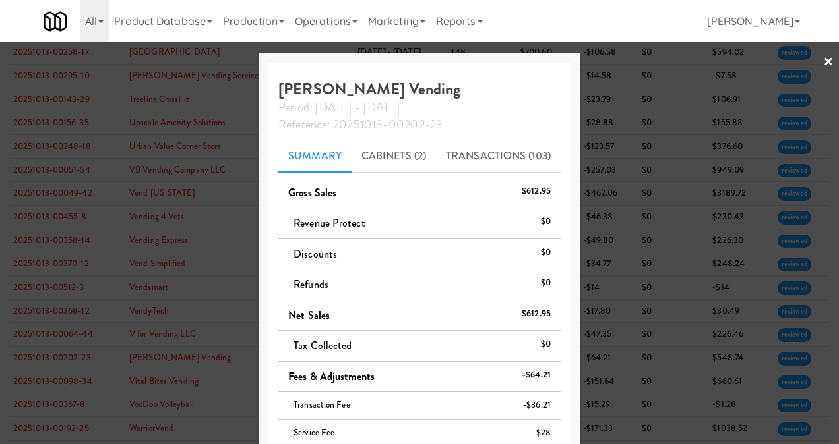
click at [823, 56] on link "×" at bounding box center [828, 62] width 11 height 41
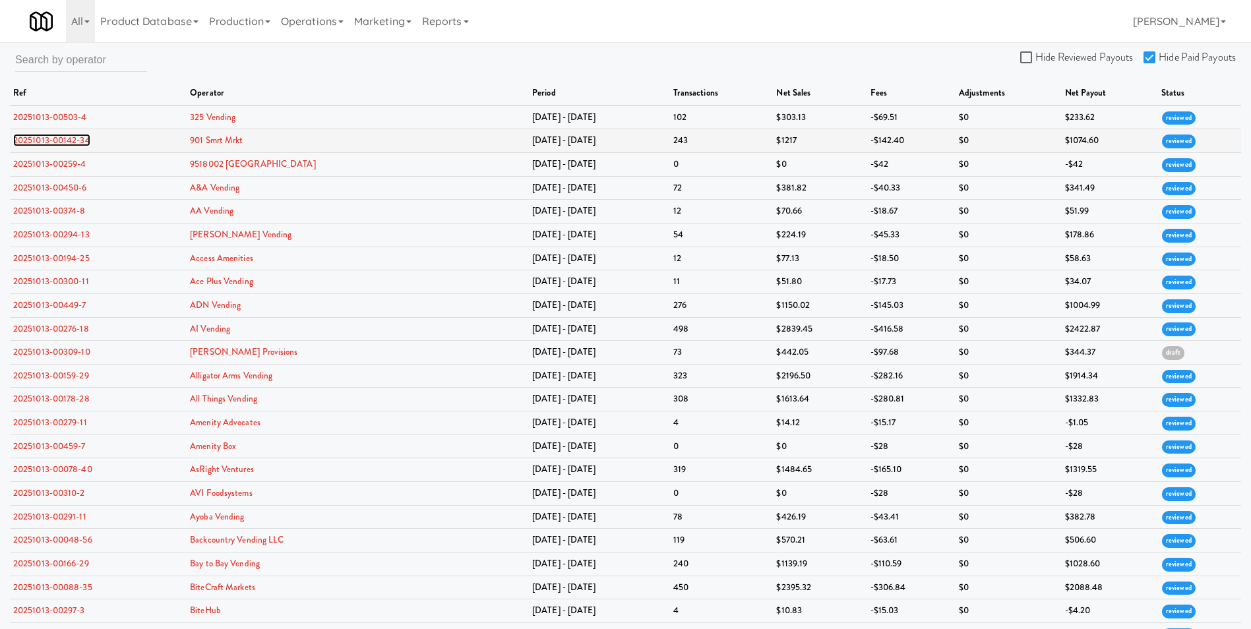
click at [61, 139] on link "20251013-00142-34" at bounding box center [51, 140] width 77 height 13
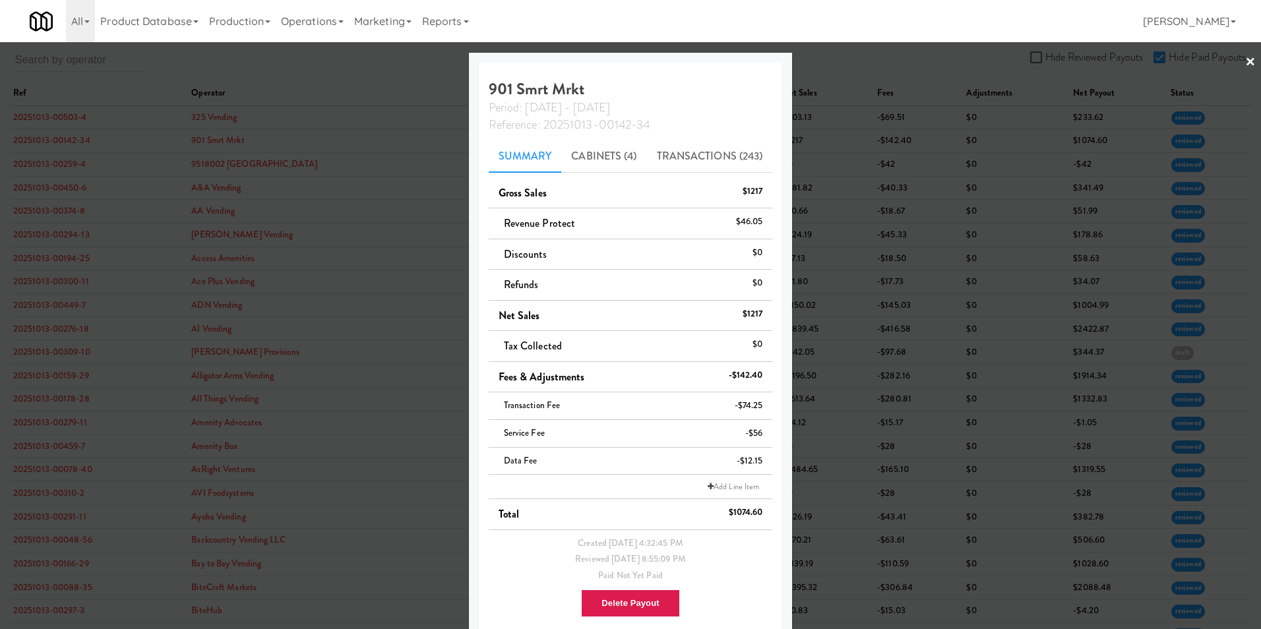
click at [838, 61] on div at bounding box center [630, 314] width 1261 height 629
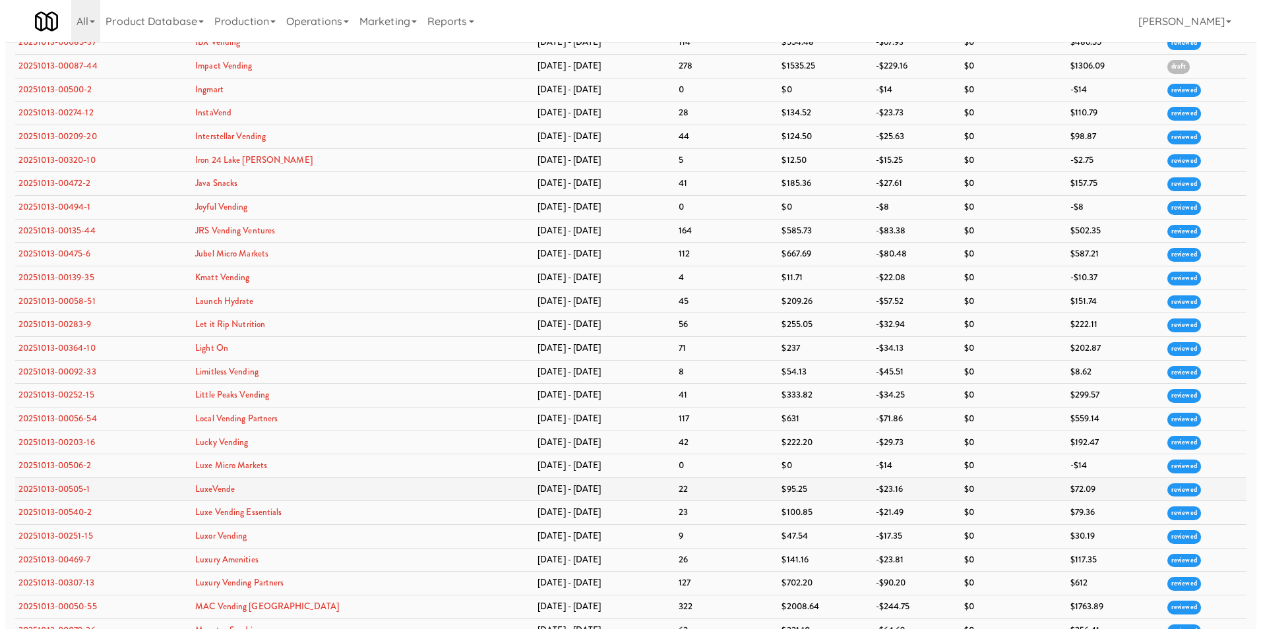
scroll to position [2176, 0]
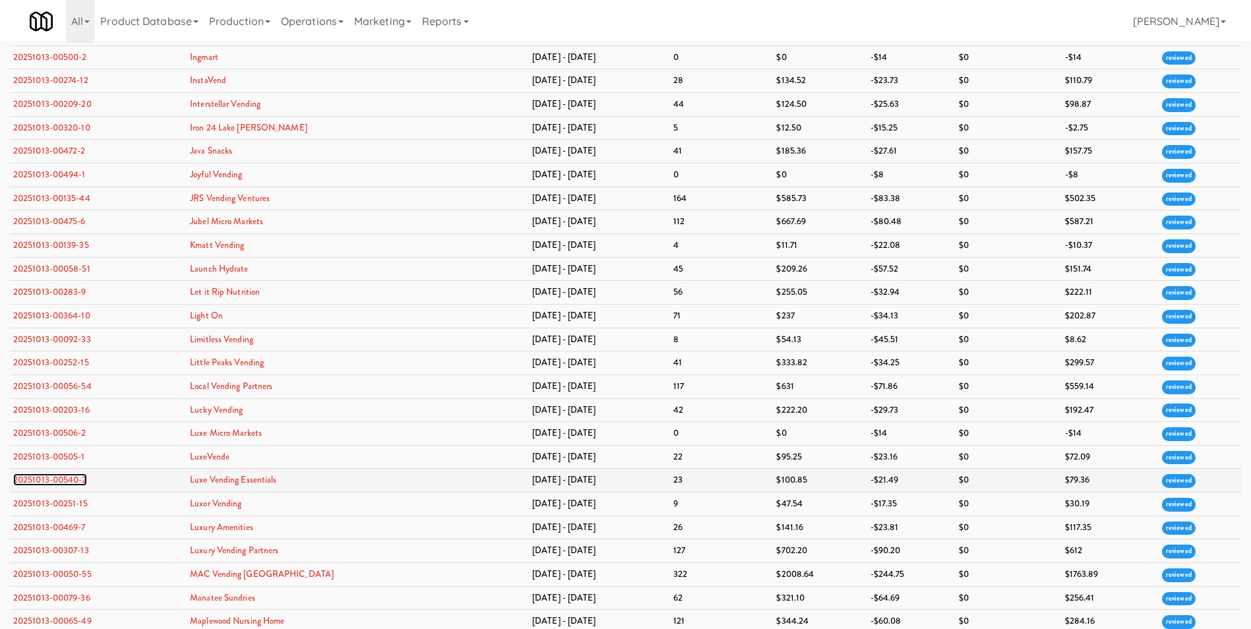
click at [52, 444] on link "20251013-00540-2" at bounding box center [50, 480] width 74 height 13
